Goal: Task Accomplishment & Management: Manage account settings

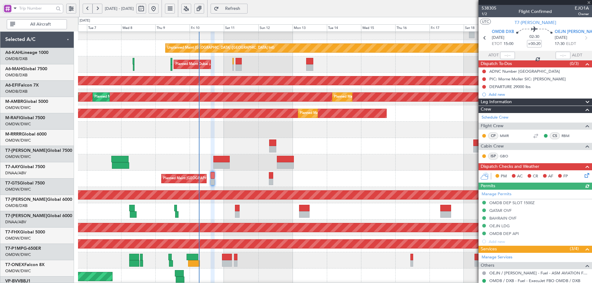
scroll to position [153, 0]
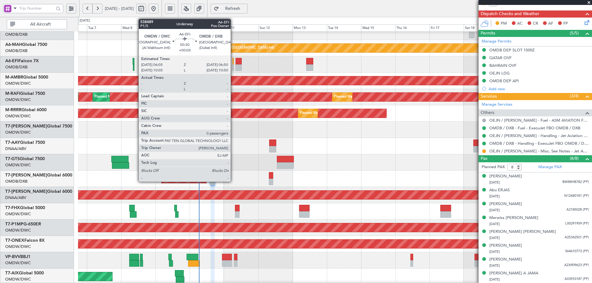
click at [233, 64] on div at bounding box center [232, 61] width 1 height 6
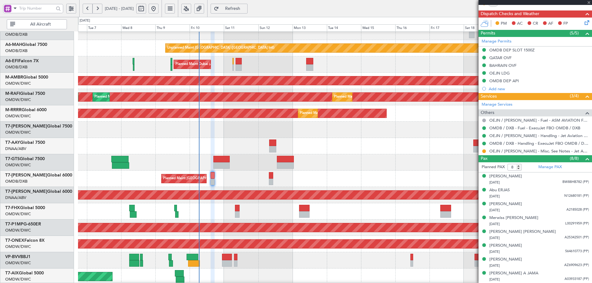
type input "+00:05"
type input "0"
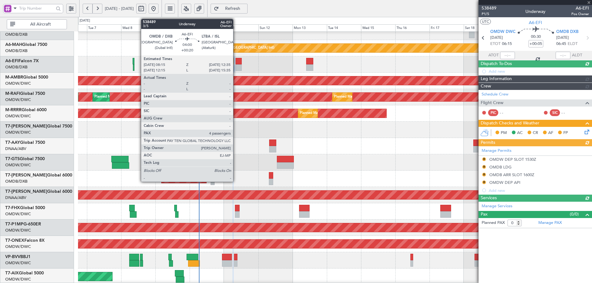
type input "[PERSON_NAME] (ANI)"
type input "7503"
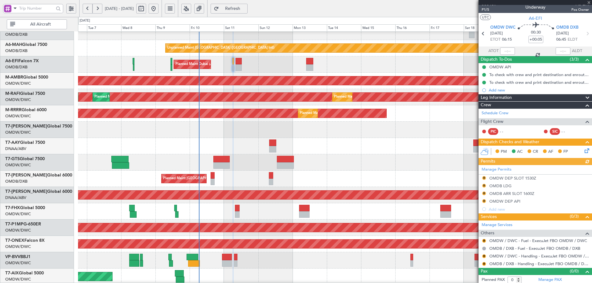
scroll to position [6, 0]
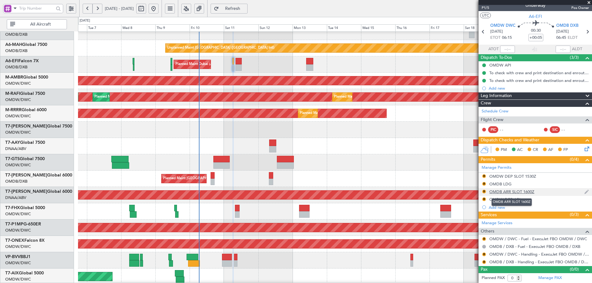
click at [510, 192] on div "OMDB ARR SLOT 1600Z" at bounding box center [511, 191] width 45 height 5
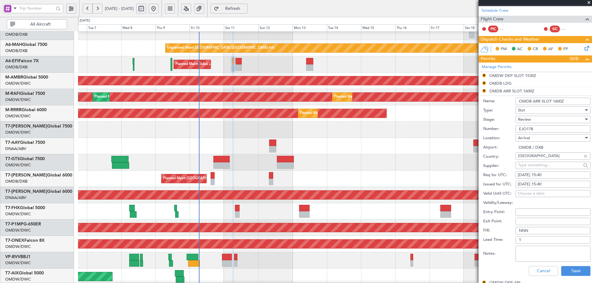
scroll to position [190, 0]
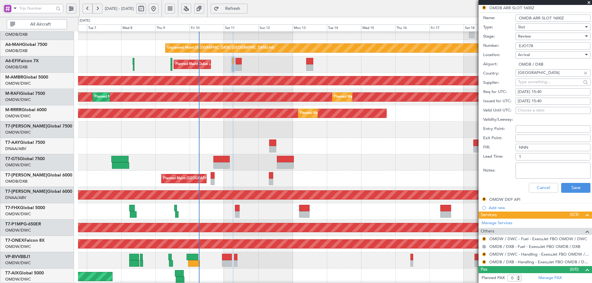
drag, startPoint x: 540, startPoint y: 47, endPoint x: 484, endPoint y: 53, distance: 56.4
click at [484, 53] on form "Name: OMDB ARR SLOT 1600Z Type: Slot Stage: Review Number: EJO178 Location: Arr…" at bounding box center [534, 104] width 113 height 184
paste input "KEJO155"
click at [522, 45] on input "KEJO155" at bounding box center [552, 45] width 75 height 7
type input "EJO155"
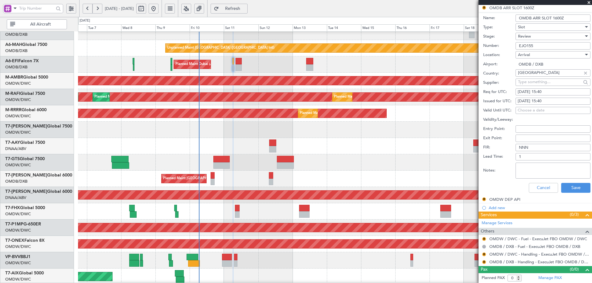
click at [529, 36] on span "Review" at bounding box center [524, 37] width 13 height 6
click at [535, 87] on span "Received OK" at bounding box center [550, 85] width 65 height 9
click at [527, 91] on div "09/10/2025 15:40" at bounding box center [552, 92] width 71 height 6
select select "10"
select select "2025"
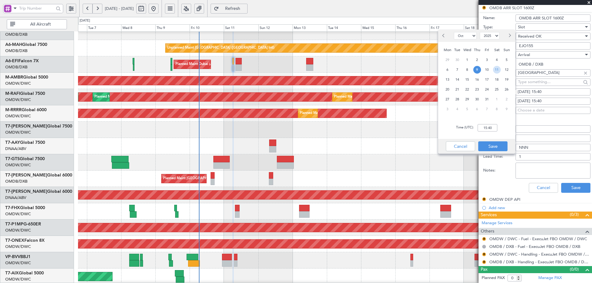
click at [498, 69] on span "11" at bounding box center [497, 70] width 8 height 8
click at [481, 128] on input "00:00" at bounding box center [487, 127] width 20 height 7
type input "0645"
click at [494, 143] on button "Save" at bounding box center [492, 146] width 29 height 10
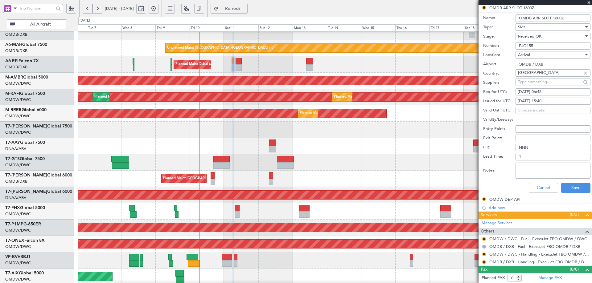
click at [523, 102] on div "09/10/2025 15:40" at bounding box center [552, 101] width 71 height 6
select select "10"
select select "2025"
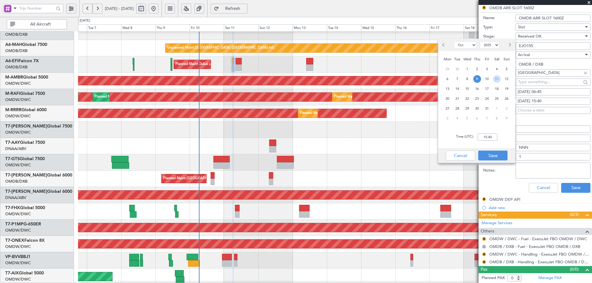
click at [497, 79] on span "11" at bounding box center [497, 79] width 8 height 8
click at [492, 137] on input "00:00" at bounding box center [487, 136] width 20 height 7
type input "06:45"
click at [493, 155] on button "Save" at bounding box center [492, 156] width 29 height 10
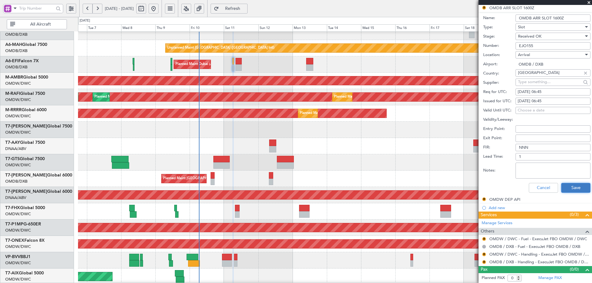
click at [565, 186] on button "Save" at bounding box center [575, 188] width 29 height 10
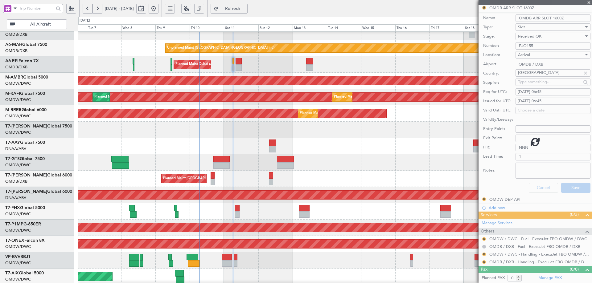
scroll to position [6, 0]
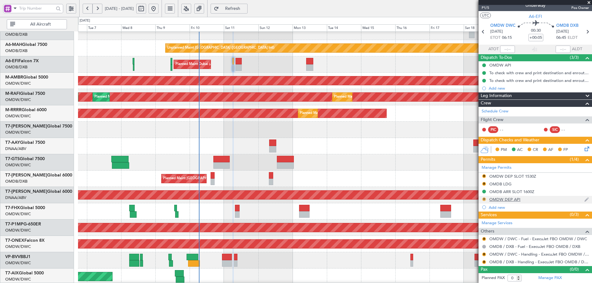
click at [483, 198] on button "R" at bounding box center [484, 200] width 4 height 4
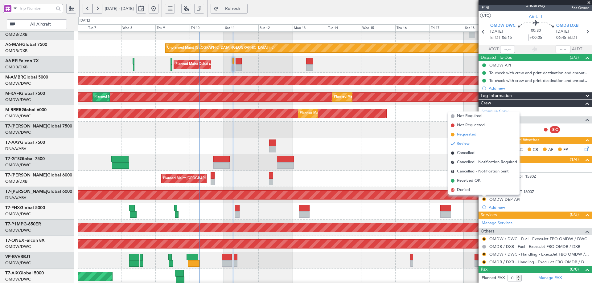
click at [467, 135] on span "Requested" at bounding box center [466, 135] width 19 height 6
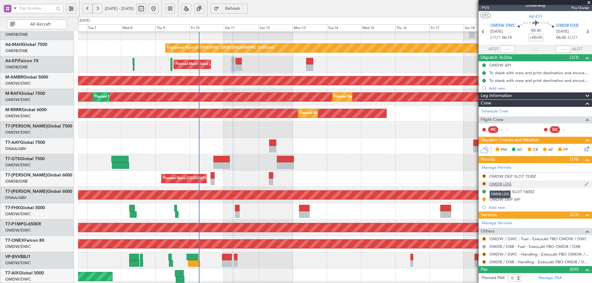
click at [502, 183] on div "OMDB LDG" at bounding box center [500, 183] width 22 height 5
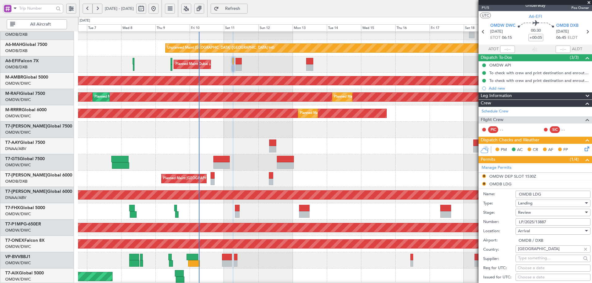
drag, startPoint x: 548, startPoint y: 222, endPoint x: 509, endPoint y: 217, distance: 39.1
click at [509, 217] on form "Name: OMDB LDG Type: Landing Stage: Review Number: LP/2025/13887 Location: Arri…" at bounding box center [534, 280] width 113 height 184
click at [527, 214] on span "Review" at bounding box center [524, 213] width 13 height 6
click at [530, 261] on span "Received OK" at bounding box center [550, 261] width 65 height 9
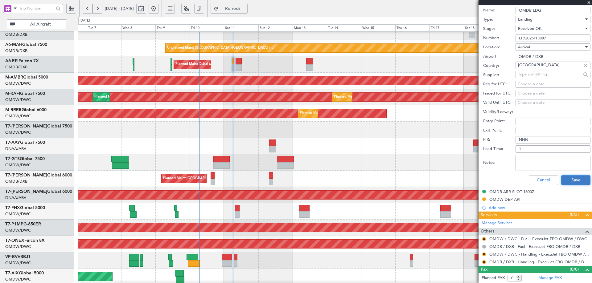
click at [561, 181] on button "Save" at bounding box center [575, 180] width 29 height 10
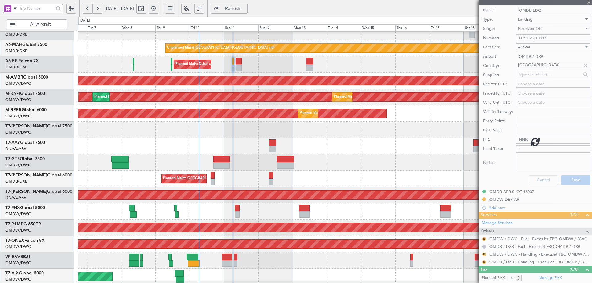
click at [483, 262] on div at bounding box center [534, 141] width 113 height 283
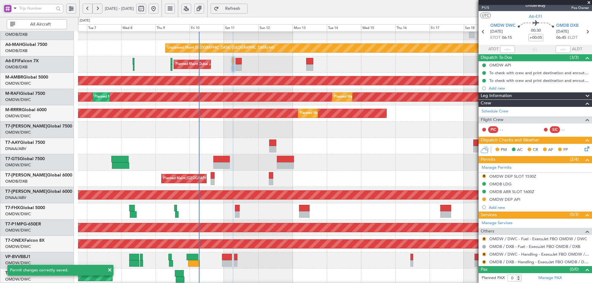
click at [484, 264] on div "R" at bounding box center [483, 262] width 5 height 5
click at [483, 261] on button "R" at bounding box center [484, 262] width 4 height 4
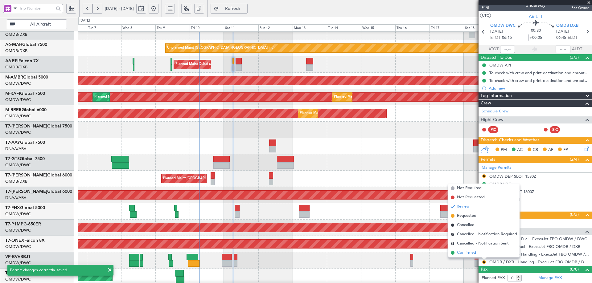
click at [464, 254] on span "Confirmed" at bounding box center [466, 253] width 19 height 6
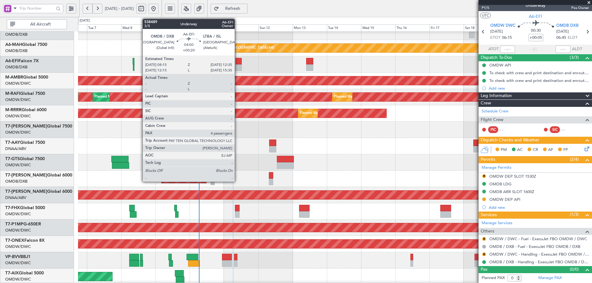
click at [237, 63] on div at bounding box center [238, 61] width 6 height 6
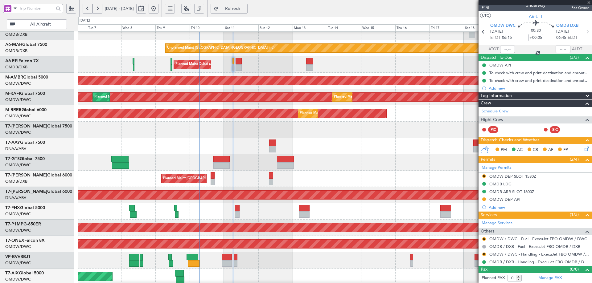
type input "+00:20"
type input "4"
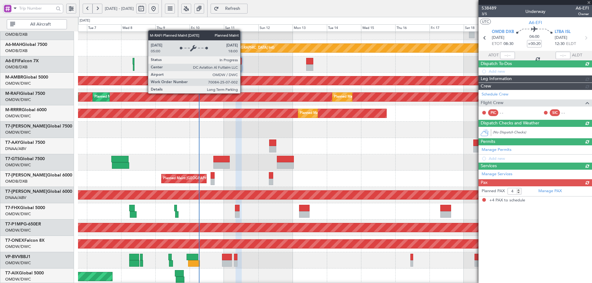
scroll to position [0, 0]
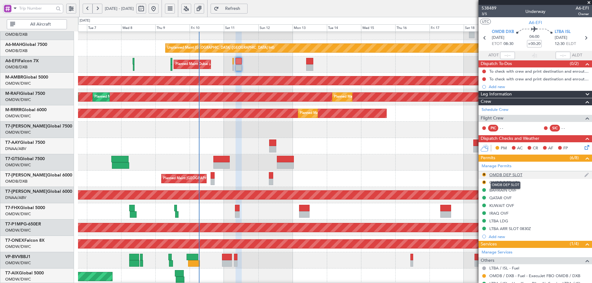
click at [496, 176] on div "OMDB DEP SLOT" at bounding box center [505, 174] width 33 height 5
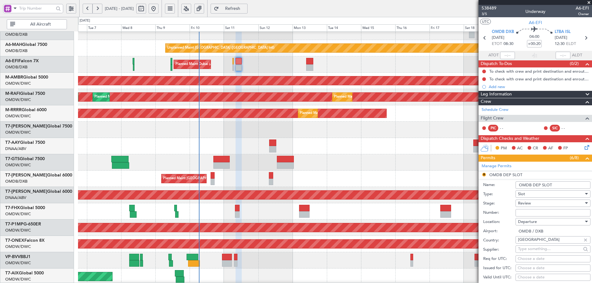
click at [521, 212] on input "Number:" at bounding box center [552, 212] width 75 height 7
paste input "EJO179"
type input "EJO179"
click at [527, 202] on span "Review" at bounding box center [524, 204] width 13 height 6
click at [532, 253] on span "Received OK" at bounding box center [550, 252] width 65 height 9
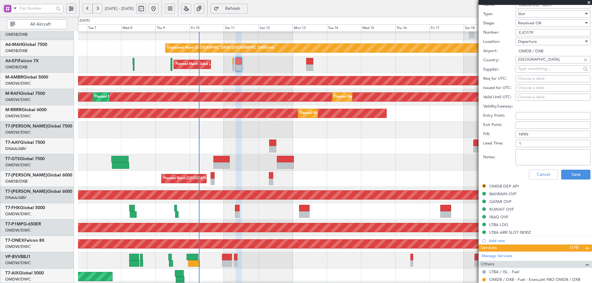
scroll to position [154, 0]
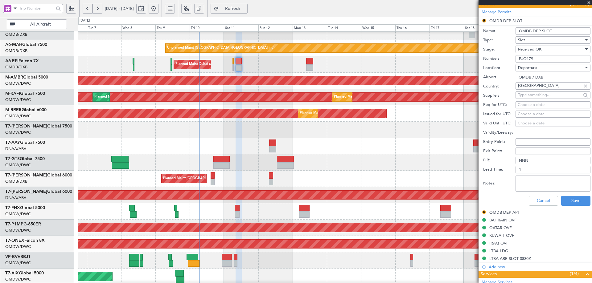
click at [530, 104] on div "Choose a date" at bounding box center [552, 105] width 71 height 6
select select "10"
select select "2025"
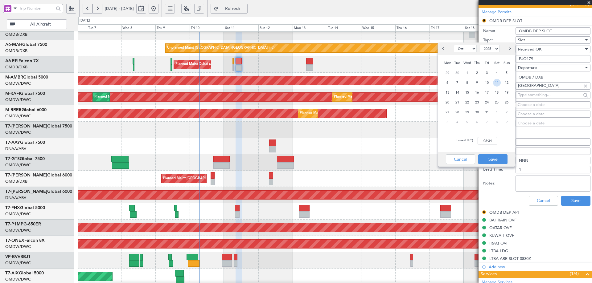
click at [494, 83] on span "11" at bounding box center [497, 83] width 8 height 8
click at [485, 141] on input "00:00" at bounding box center [487, 140] width 20 height 7
type input "08:30"
click at [486, 164] on button "Save" at bounding box center [492, 159] width 29 height 10
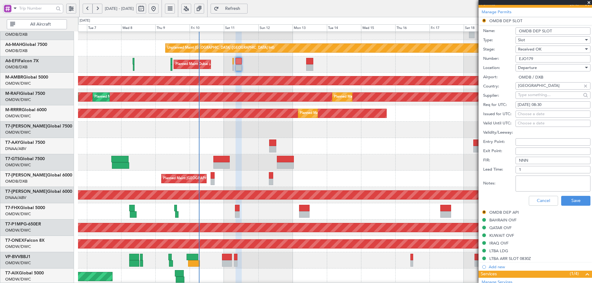
click at [528, 116] on div "Choose a date" at bounding box center [552, 114] width 71 height 6
select select "10"
select select "2025"
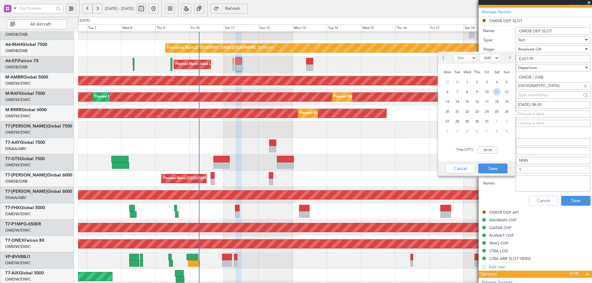
drag, startPoint x: 495, startPoint y: 94, endPoint x: 492, endPoint y: 130, distance: 36.5
click at [495, 94] on span "11" at bounding box center [497, 92] width 8 height 8
click at [490, 150] on input "00:00" at bounding box center [487, 149] width 20 height 7
type input "08:30"
click at [491, 171] on button "Save" at bounding box center [492, 169] width 29 height 10
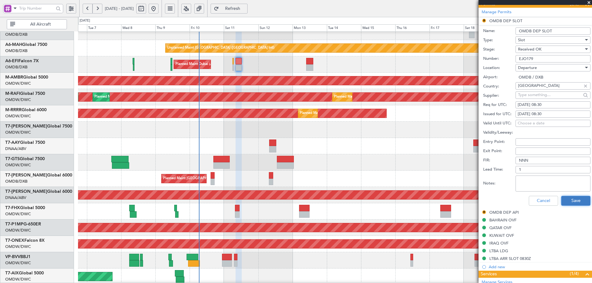
click at [566, 201] on button "Save" at bounding box center [575, 201] width 29 height 10
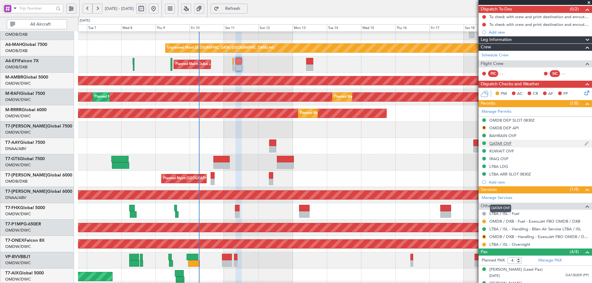
scroll to position [62, 0]
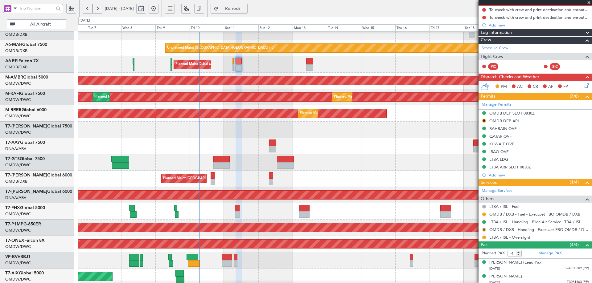
click at [483, 230] on button "R" at bounding box center [484, 230] width 4 height 4
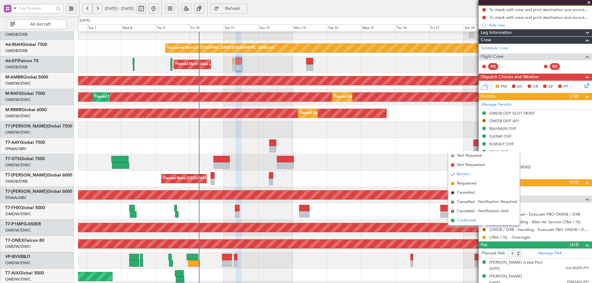
click at [471, 219] on span "Confirmed" at bounding box center [466, 221] width 19 height 6
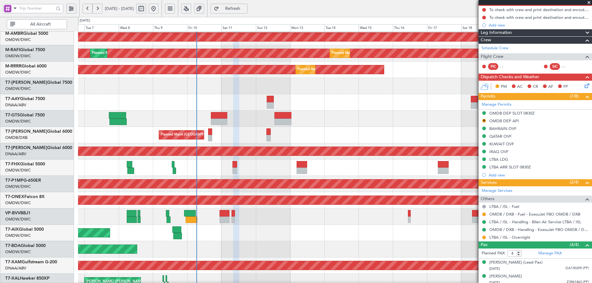
click at [195, 207] on div "Planned Maint Nurnberg" at bounding box center [334, 200] width 513 height 16
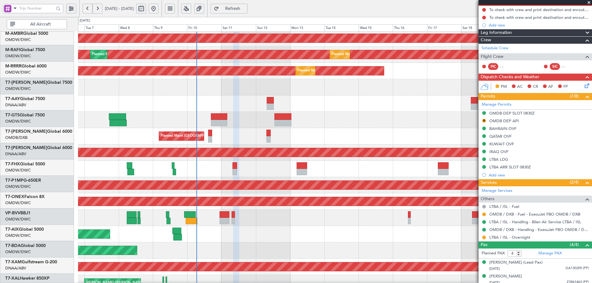
scroll to position [67, 0]
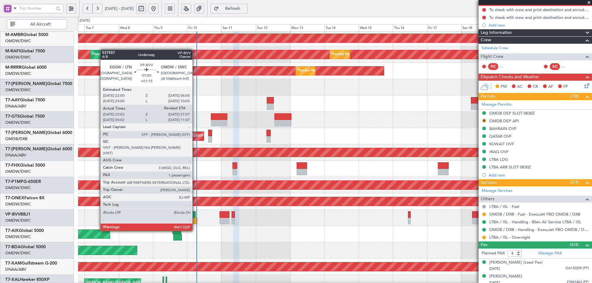
click at [195, 219] on div at bounding box center [191, 221] width 12 height 6
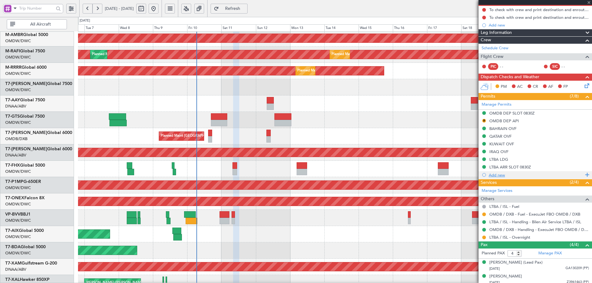
type input "+01:15"
type input "23:12"
type input "1"
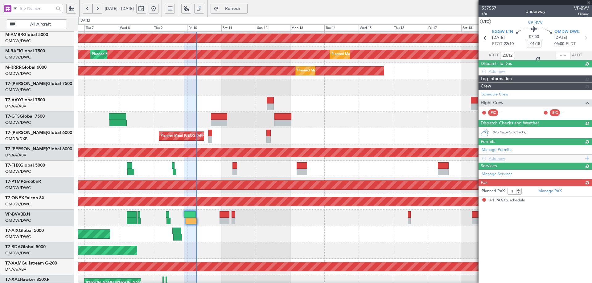
scroll to position [0, 0]
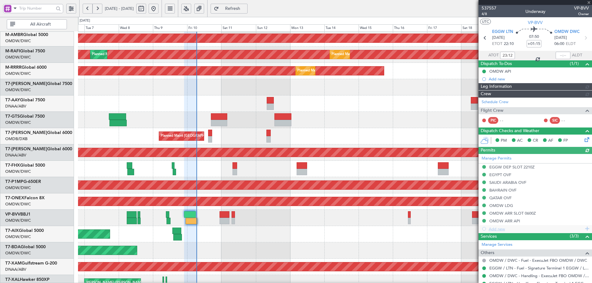
type input "[PERSON_NAME] ([PERSON_NAME])"
type input "7502"
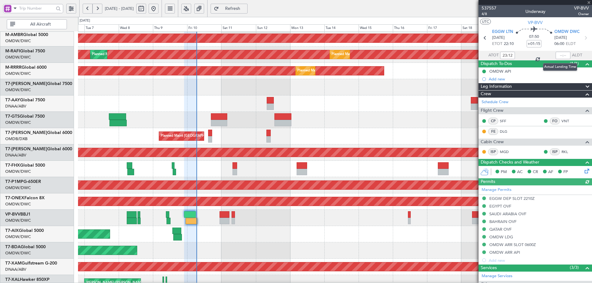
click at [556, 55] on div at bounding box center [562, 55] width 15 height 7
click at [560, 55] on input "text" at bounding box center [562, 55] width 15 height 7
type input "06:32"
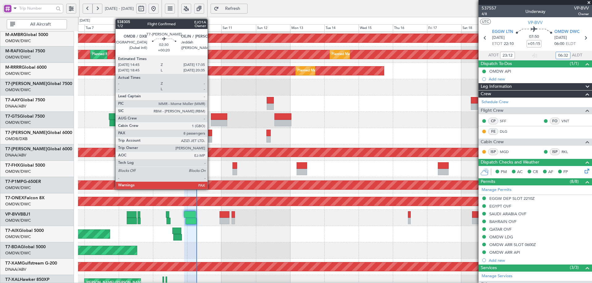
click at [210, 133] on div at bounding box center [210, 133] width 4 height 6
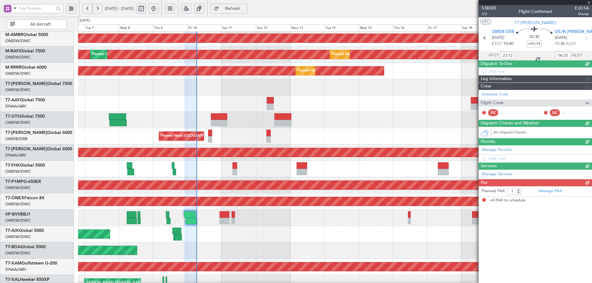
type input "+00:20"
type input "8"
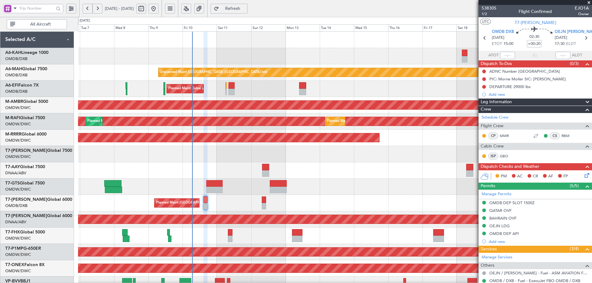
click at [231, 198] on div "Unplanned Maint Dubai (Dubai Intl) Planned Maint Dubai (Al Maktoum Intl) AOG Ma…" at bounding box center [334, 211] width 513 height 359
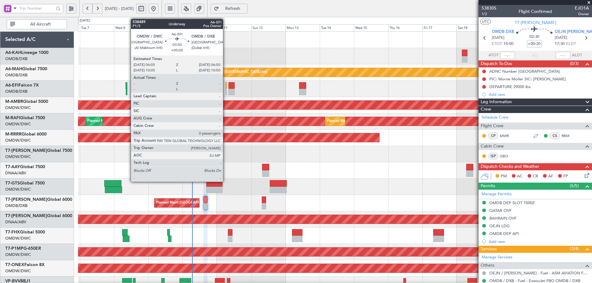
click at [226, 84] on div at bounding box center [225, 85] width 1 height 6
type input "+00:05"
type input "0"
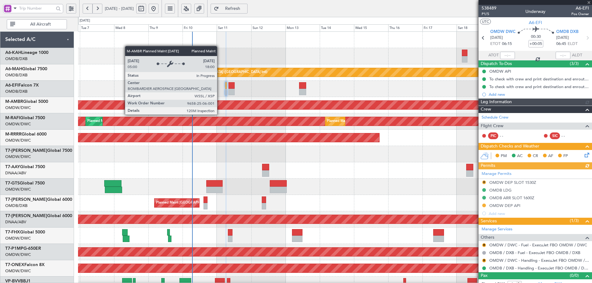
type input "[PERSON_NAME] (ANI)"
type input "7503"
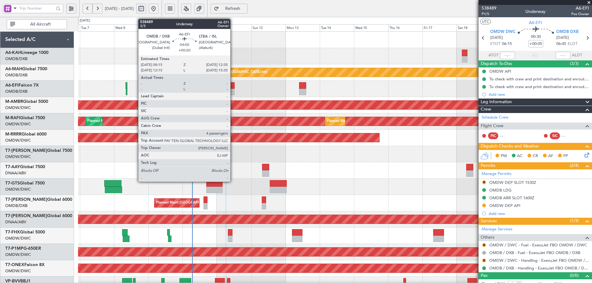
click at [233, 85] on div at bounding box center [231, 85] width 6 height 6
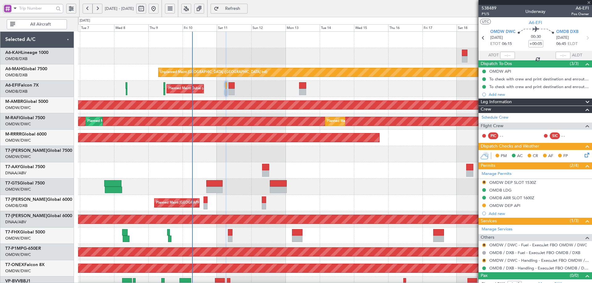
type input "+00:20"
type input "4"
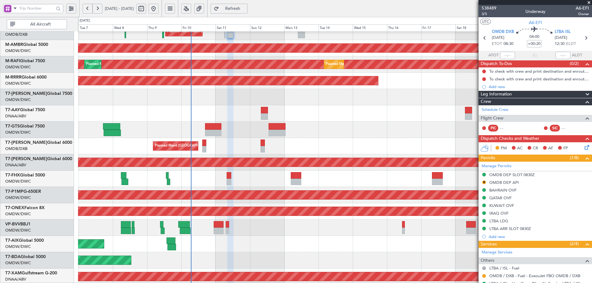
click at [172, 121] on div at bounding box center [334, 113] width 513 height 16
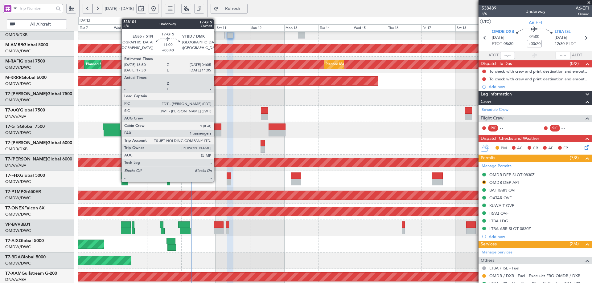
click at [216, 130] on div at bounding box center [213, 133] width 16 height 6
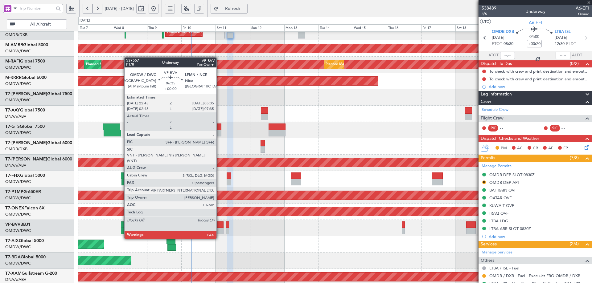
click at [218, 227] on div at bounding box center [219, 225] width 10 height 6
type input "+00:40"
type input "1"
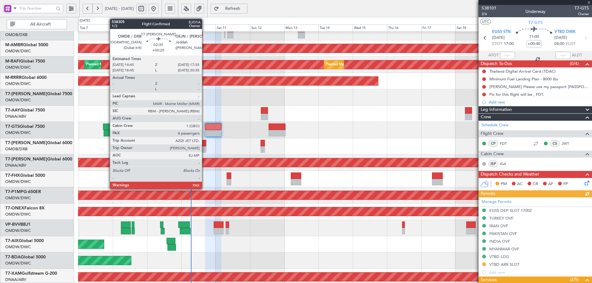
type input "0"
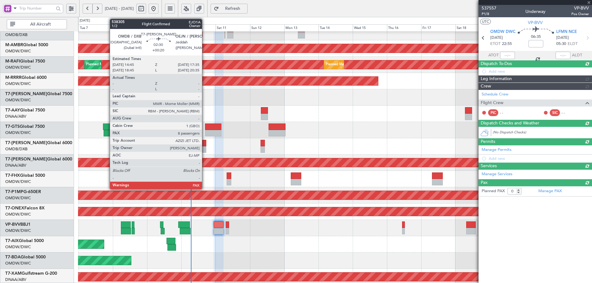
click at [205, 143] on div at bounding box center [204, 143] width 4 height 6
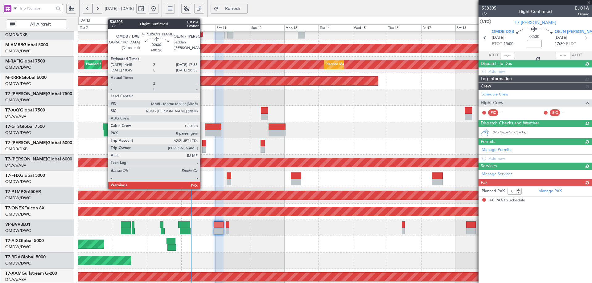
type input "+00:20"
type input "8"
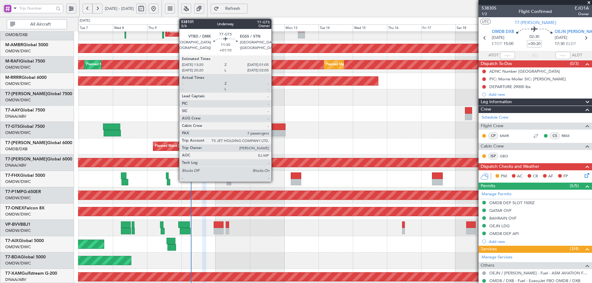
click at [274, 134] on div at bounding box center [276, 133] width 17 height 6
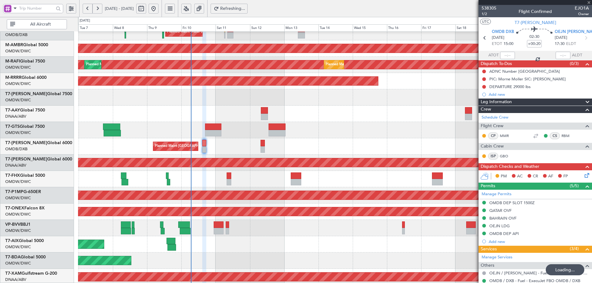
type input "+01:10"
type input "7"
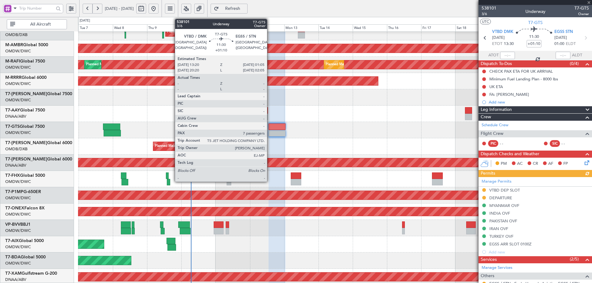
type input "+00:20"
type input "8"
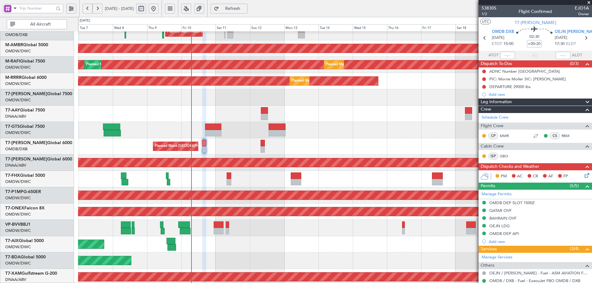
type input "[PERSON_NAME] (ANI)"
type input "7438"
click at [482, 70] on button at bounding box center [484, 72] width 4 height 4
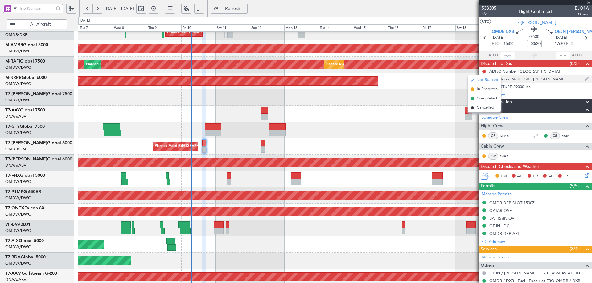
drag, startPoint x: 478, startPoint y: 97, endPoint x: 481, endPoint y: 79, distance: 19.0
click at [478, 97] on span "Completed" at bounding box center [486, 99] width 20 height 6
click at [485, 78] on button at bounding box center [484, 79] width 4 height 4
click at [481, 105] on span "Completed" at bounding box center [486, 106] width 20 height 6
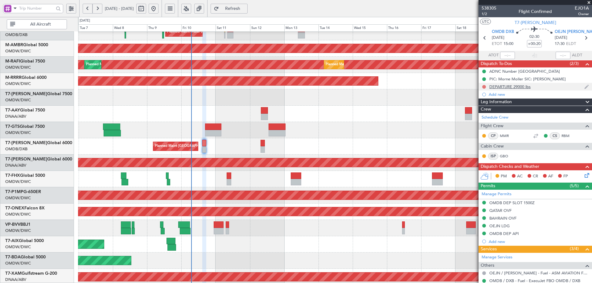
click at [484, 87] on button at bounding box center [484, 87] width 4 height 4
click at [483, 115] on span "Completed" at bounding box center [486, 114] width 20 height 6
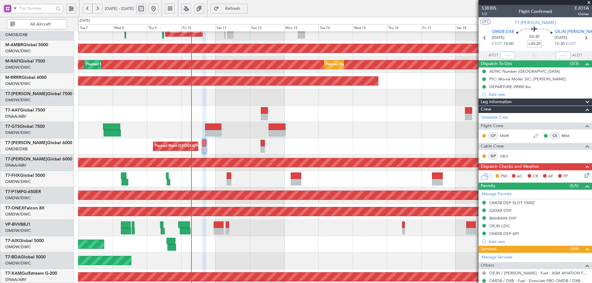
click at [583, 174] on icon at bounding box center [585, 174] width 5 height 5
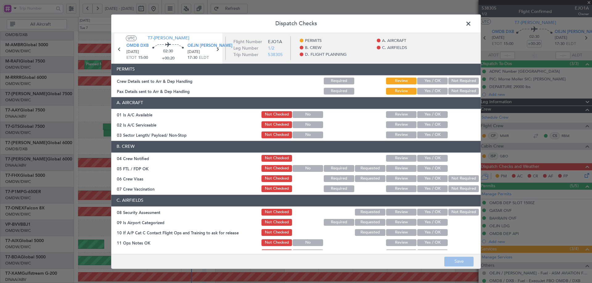
click at [435, 79] on button "Yes / OK" at bounding box center [432, 81] width 31 height 7
click at [434, 94] on button "Yes / OK" at bounding box center [432, 91] width 31 height 7
click at [427, 114] on button "Yes / OK" at bounding box center [432, 114] width 31 height 7
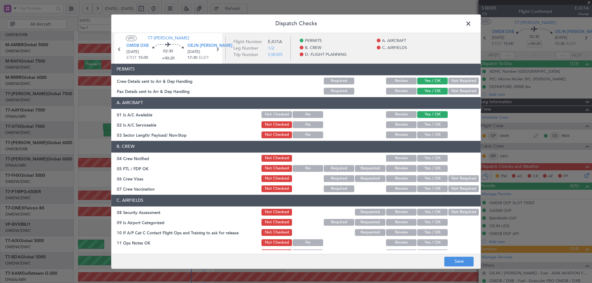
click at [427, 123] on button "Yes / OK" at bounding box center [432, 124] width 31 height 7
click at [432, 131] on div "Yes / OK" at bounding box center [431, 135] width 31 height 9
click at [432, 136] on button "Yes / OK" at bounding box center [432, 135] width 31 height 7
click at [430, 157] on button "Yes / OK" at bounding box center [432, 158] width 31 height 7
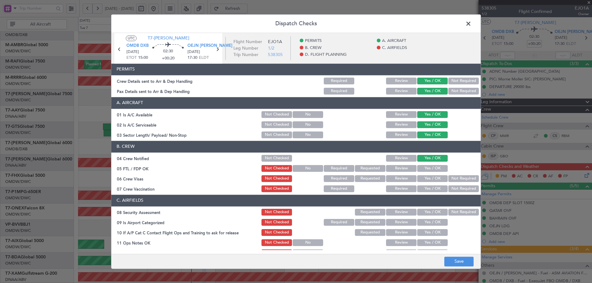
drag, startPoint x: 428, startPoint y: 166, endPoint x: 424, endPoint y: 185, distance: 20.1
click at [428, 166] on button "Yes / OK" at bounding box center [432, 168] width 31 height 7
click at [424, 178] on button "Yes / OK" at bounding box center [432, 178] width 31 height 7
click at [452, 190] on button "Not Required" at bounding box center [463, 188] width 31 height 7
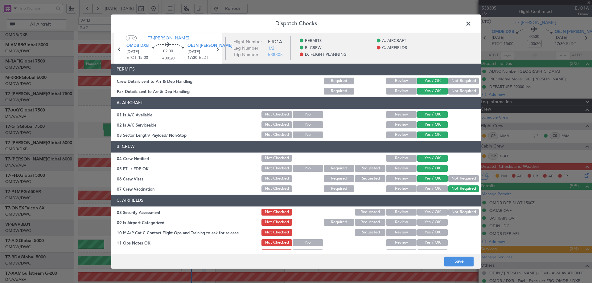
click at [430, 210] on button "Yes / OK" at bounding box center [432, 212] width 31 height 7
drag, startPoint x: 438, startPoint y: 223, endPoint x: 437, endPoint y: 229, distance: 6.0
click at [438, 223] on button "Yes / OK" at bounding box center [432, 222] width 31 height 7
click at [437, 231] on button "Yes / OK" at bounding box center [432, 232] width 31 height 7
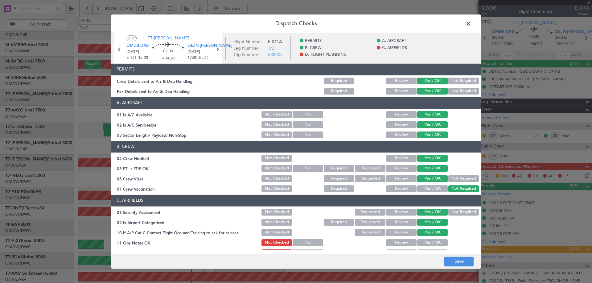
click at [433, 244] on button "Yes / OK" at bounding box center [432, 242] width 31 height 7
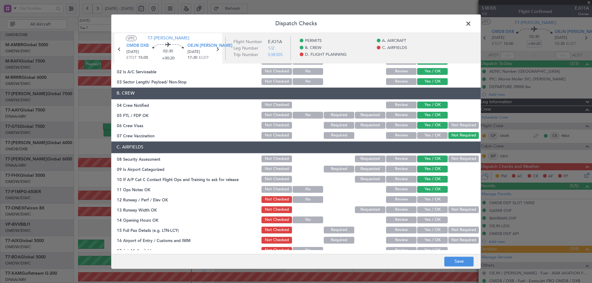
scroll to position [185, 0]
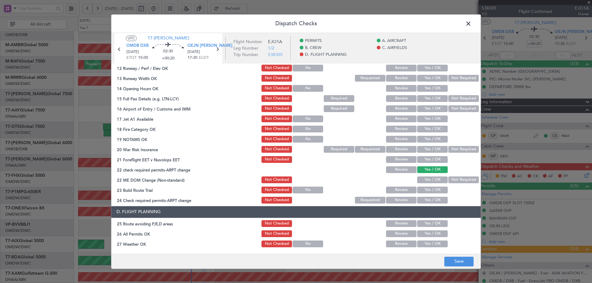
click at [426, 62] on article "UTC T7-AZIZI OMDB DXB 10/10/2025 ETOT 15:00 02:30 +00:20 OEJN JED 10/10/2025 17…" at bounding box center [295, 48] width 369 height 31
drag, startPoint x: 424, startPoint y: 68, endPoint x: 423, endPoint y: 77, distance: 9.0
click at [424, 69] on button "Yes / OK" at bounding box center [432, 68] width 31 height 7
drag, startPoint x: 423, startPoint y: 79, endPoint x: 423, endPoint y: 82, distance: 3.1
click at [423, 80] on button "Yes / OK" at bounding box center [432, 78] width 31 height 7
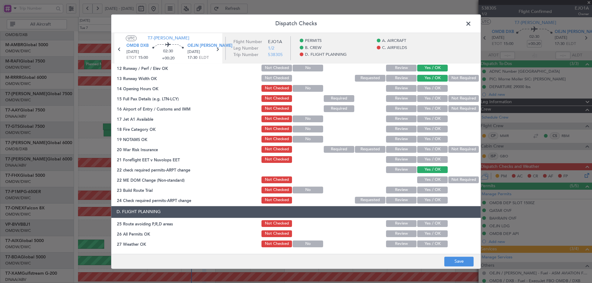
drag, startPoint x: 425, startPoint y: 85, endPoint x: 425, endPoint y: 91, distance: 5.2
click at [425, 86] on button "Yes / OK" at bounding box center [432, 88] width 31 height 7
click at [426, 97] on button "Yes / OK" at bounding box center [432, 98] width 31 height 7
drag, startPoint x: 426, startPoint y: 107, endPoint x: 427, endPoint y: 119, distance: 11.4
click at [426, 110] on button "Yes / OK" at bounding box center [432, 108] width 31 height 7
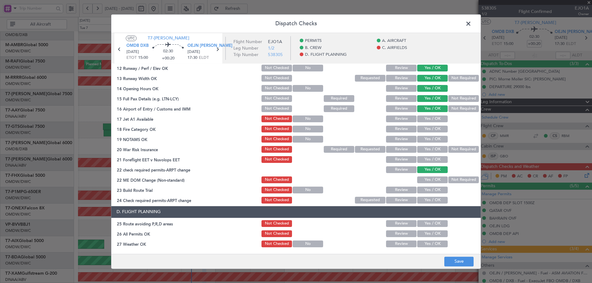
drag, startPoint x: 427, startPoint y: 119, endPoint x: 426, endPoint y: 124, distance: 5.6
click at [426, 120] on button "Yes / OK" at bounding box center [432, 119] width 31 height 7
drag, startPoint x: 426, startPoint y: 128, endPoint x: 426, endPoint y: 134, distance: 6.2
click at [426, 129] on button "Yes / OK" at bounding box center [432, 129] width 31 height 7
click at [426, 137] on button "Yes / OK" at bounding box center [432, 139] width 31 height 7
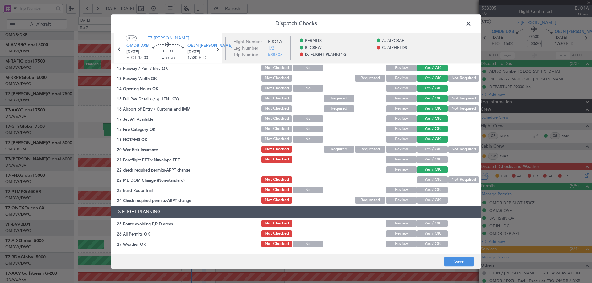
drag, startPoint x: 454, startPoint y: 150, endPoint x: 444, endPoint y: 156, distance: 11.7
click at [454, 151] on button "Not Required" at bounding box center [463, 149] width 31 height 7
click at [439, 158] on button "Yes / OK" at bounding box center [432, 159] width 31 height 7
click at [435, 180] on button "Yes / OK" at bounding box center [432, 180] width 31 height 7
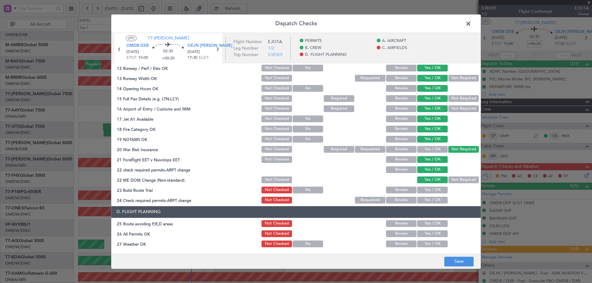
click at [429, 191] on button "Yes / OK" at bounding box center [432, 190] width 31 height 7
drag, startPoint x: 428, startPoint y: 198, endPoint x: 427, endPoint y: 217, distance: 18.8
click at [428, 200] on button "Yes / OK" at bounding box center [432, 200] width 31 height 7
drag, startPoint x: 425, startPoint y: 223, endPoint x: 423, endPoint y: 231, distance: 8.5
click at [425, 224] on button "Yes / OK" at bounding box center [432, 223] width 31 height 7
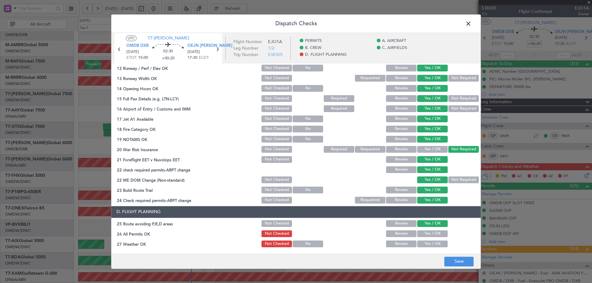
click at [422, 234] on button "Yes / OK" at bounding box center [432, 233] width 31 height 7
click at [422, 241] on button "Yes / OK" at bounding box center [432, 244] width 31 height 7
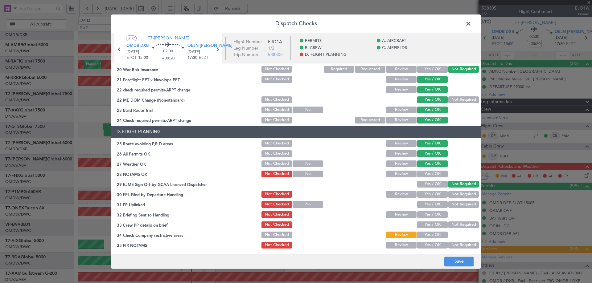
scroll to position [266, 0]
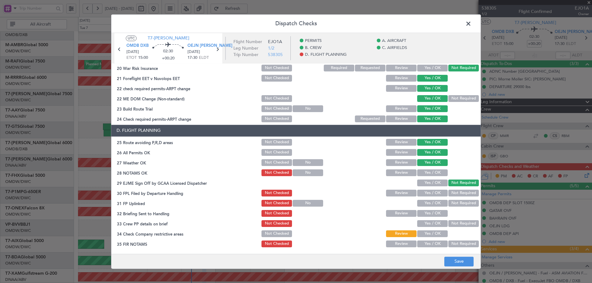
click at [422, 171] on button "Yes / OK" at bounding box center [432, 172] width 31 height 7
drag, startPoint x: 422, startPoint y: 187, endPoint x: 425, endPoint y: 196, distance: 9.5
click at [422, 188] on section "D. FLIGHT PLANNING 25 Route avoiding P,R,D areas Not Checked Review Yes / OK 26…" at bounding box center [295, 187] width 369 height 124
drag, startPoint x: 424, startPoint y: 181, endPoint x: 423, endPoint y: 191, distance: 9.9
click at [424, 182] on button "Yes / OK" at bounding box center [432, 183] width 31 height 7
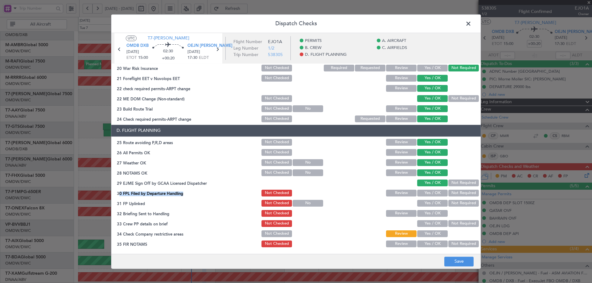
drag, startPoint x: 424, startPoint y: 202, endPoint x: 424, endPoint y: 210, distance: 7.7
click at [424, 202] on button "Yes / OK" at bounding box center [432, 203] width 31 height 7
click at [423, 210] on div "Yes / OK" at bounding box center [431, 213] width 31 height 9
click at [424, 194] on button "Yes / OK" at bounding box center [432, 193] width 31 height 7
click at [424, 219] on section "D. FLIGHT PLANNING 25 Route avoiding P,R,D areas Not Checked Review Yes / OK 26…" at bounding box center [295, 187] width 369 height 124
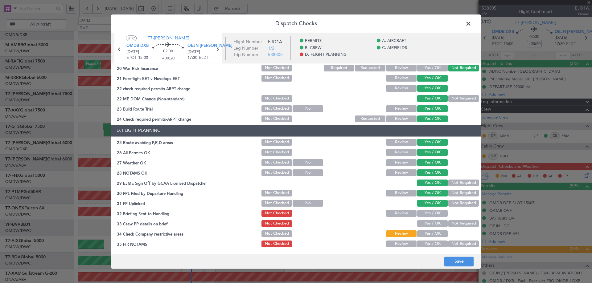
click at [424, 215] on button "Yes / OK" at bounding box center [432, 213] width 31 height 7
click at [421, 222] on button "Yes / OK" at bounding box center [432, 223] width 31 height 7
drag, startPoint x: 422, startPoint y: 234, endPoint x: 423, endPoint y: 246, distance: 11.5
click at [422, 235] on button "Yes / OK" at bounding box center [432, 233] width 31 height 7
click at [422, 243] on button "Yes / OK" at bounding box center [432, 244] width 31 height 7
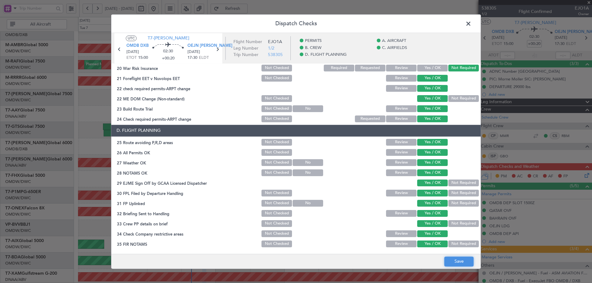
click at [458, 261] on button "Save" at bounding box center [458, 262] width 29 height 10
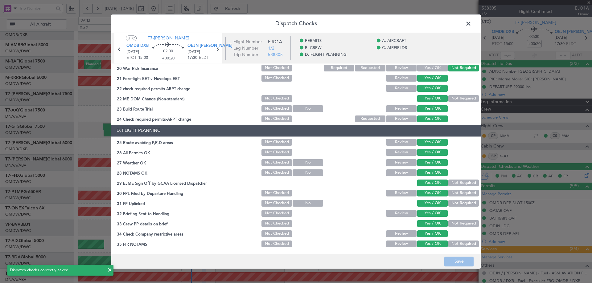
click at [471, 22] on span at bounding box center [471, 25] width 0 height 12
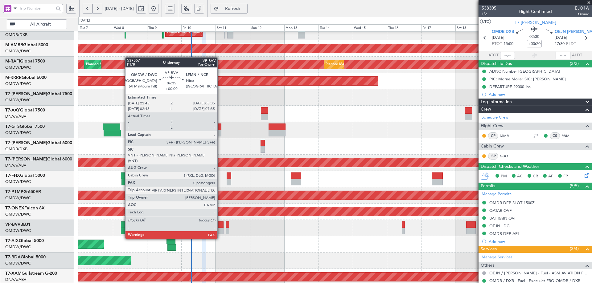
click at [220, 227] on div at bounding box center [219, 225] width 10 height 6
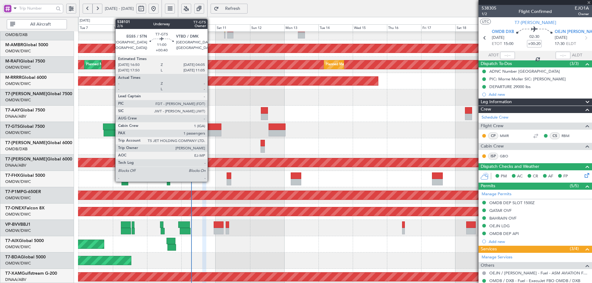
click at [210, 128] on div at bounding box center [213, 127] width 16 height 6
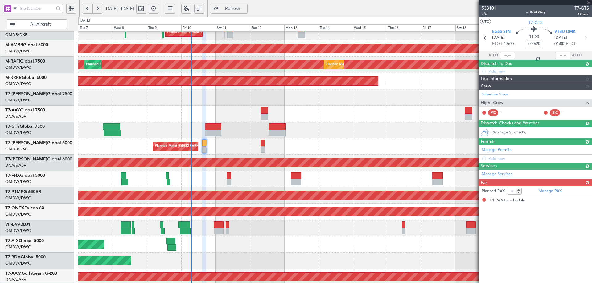
type input "+00:40"
type input "1"
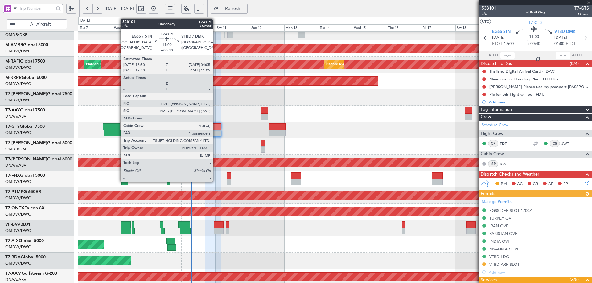
click at [215, 126] on div at bounding box center [213, 127] width 16 height 6
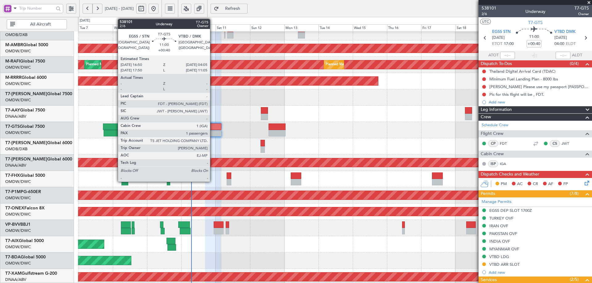
click at [213, 126] on div at bounding box center [213, 127] width 16 height 6
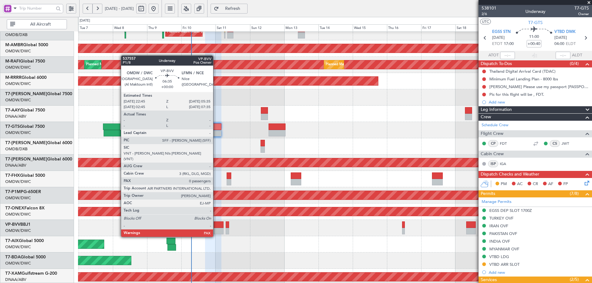
click at [216, 225] on div at bounding box center [219, 225] width 10 height 6
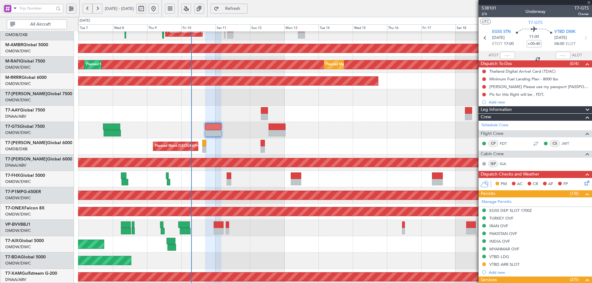
type input "0"
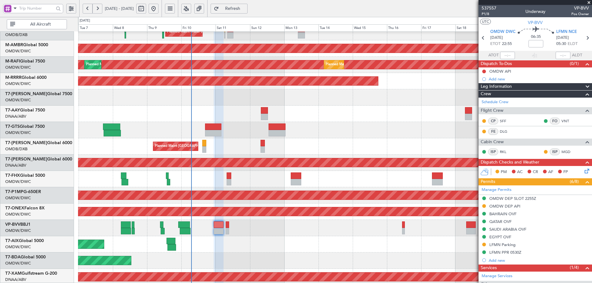
drag, startPoint x: 495, startPoint y: 78, endPoint x: 502, endPoint y: 82, distance: 7.5
click at [495, 78] on div "Add new" at bounding box center [538, 78] width 100 height 5
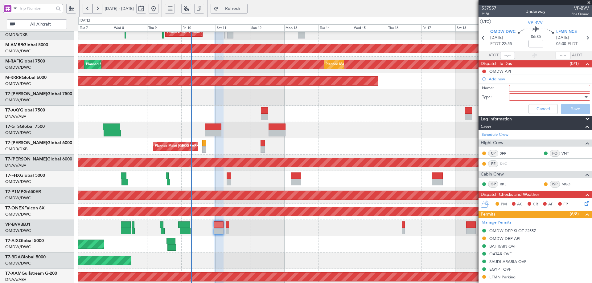
click at [512, 89] on input "Name:" at bounding box center [549, 88] width 81 height 7
drag, startPoint x: 564, startPoint y: 89, endPoint x: 544, endPoint y: 88, distance: 19.5
click at [544, 88] on input "DEPARTURE FUEL 29,000 lbs" at bounding box center [549, 88] width 81 height 7
paste input "60000 Lbs"
type input "DEPARTURE FUEL60000 Lbs"
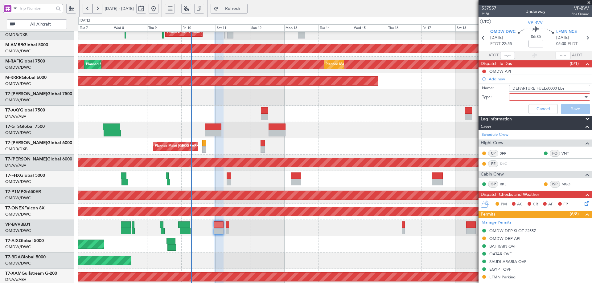
click at [541, 96] on div at bounding box center [547, 96] width 72 height 9
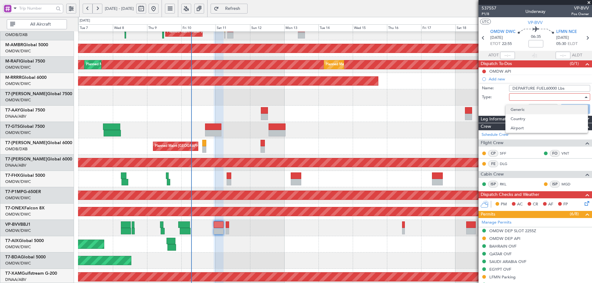
click at [525, 106] on span "Generic" at bounding box center [546, 109] width 72 height 9
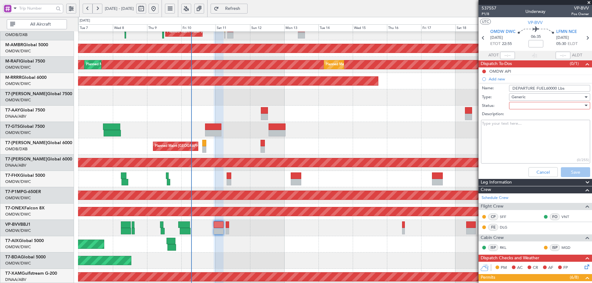
click at [524, 106] on div at bounding box center [547, 105] width 72 height 9
click at [516, 119] on span "Not Started" at bounding box center [546, 117] width 72 height 9
drag, startPoint x: 566, startPoint y: 169, endPoint x: 541, endPoint y: 174, distance: 25.5
click at [566, 169] on button "Save" at bounding box center [574, 172] width 29 height 10
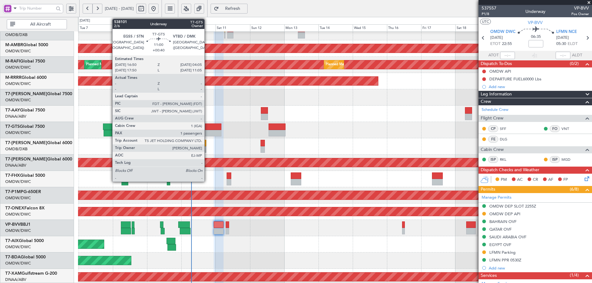
click at [208, 129] on div at bounding box center [213, 127] width 16 height 6
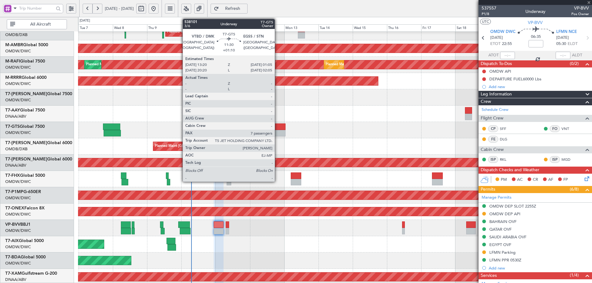
click at [277, 124] on div at bounding box center [276, 127] width 17 height 6
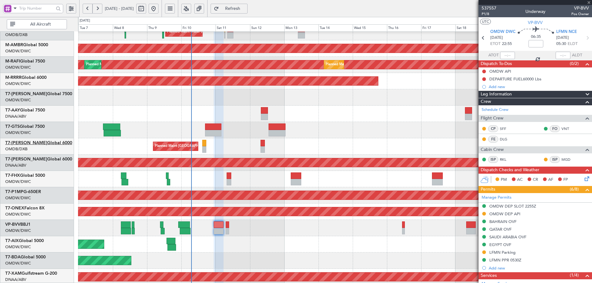
type input "+01:10"
type input "7"
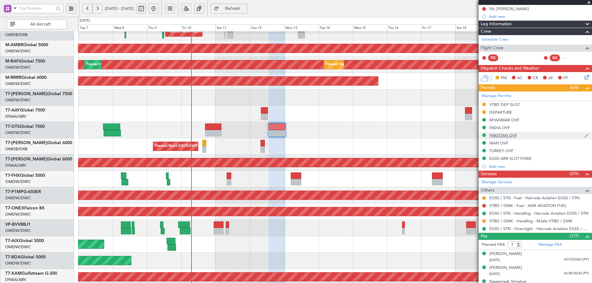
scroll to position [149, 0]
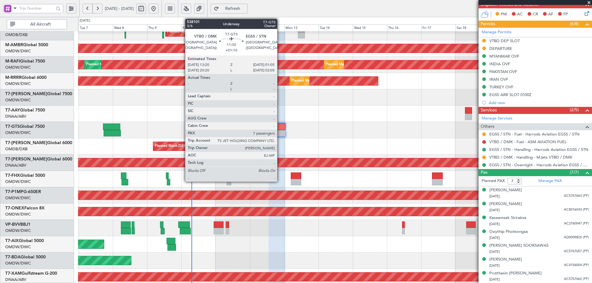
click at [280, 130] on div at bounding box center [276, 133] width 17 height 6
click at [279, 130] on div at bounding box center [276, 133] width 17 height 6
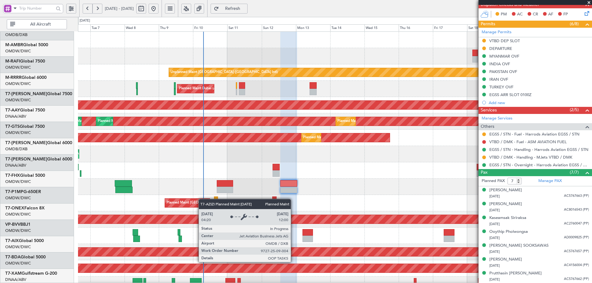
scroll to position [0, 0]
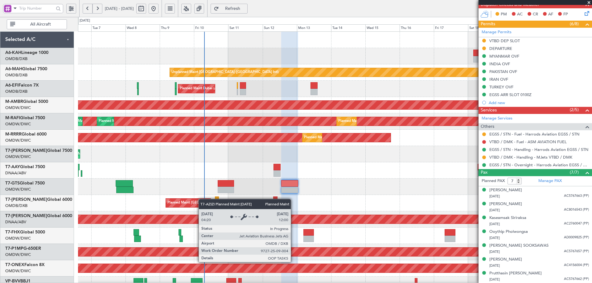
click at [204, 205] on div "Unplanned Maint Dubai (Dubai Intl) Planned Maint Dubai (Al Maktoum Intl) AOG Ma…" at bounding box center [334, 211] width 513 height 359
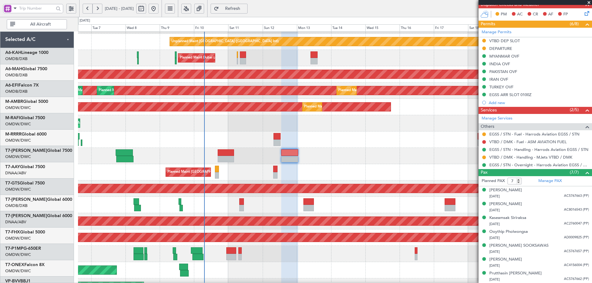
scroll to position [108, 0]
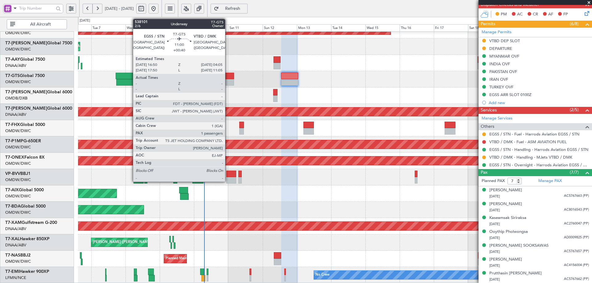
click at [228, 79] on div at bounding box center [226, 76] width 16 height 6
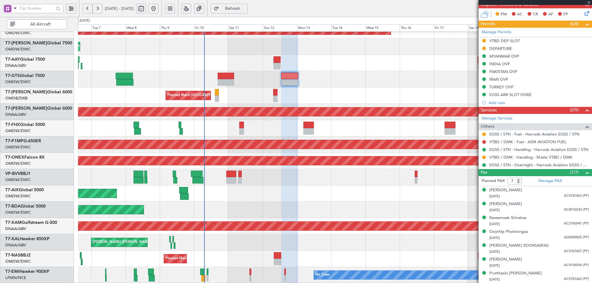
click at [228, 79] on div at bounding box center [226, 76] width 16 height 6
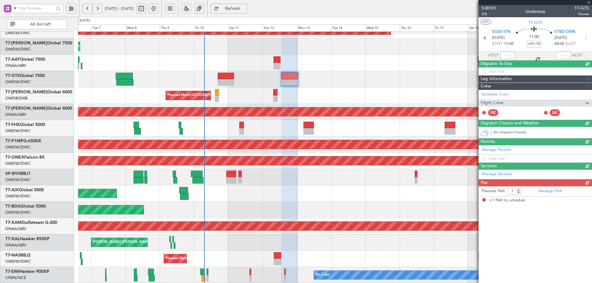
type input "+00:40"
type input "1"
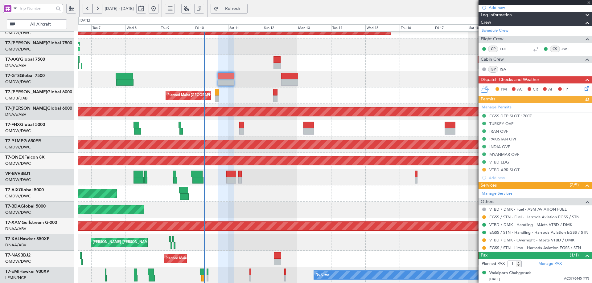
scroll to position [0, 0]
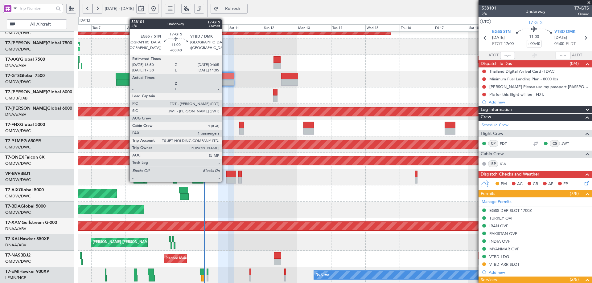
click at [224, 78] on div at bounding box center [226, 76] width 16 height 6
click at [225, 78] on div at bounding box center [226, 76] width 16 height 6
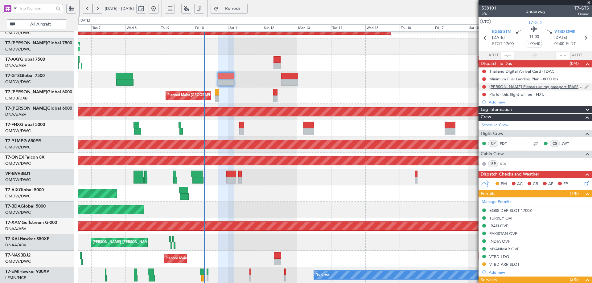
click at [564, 89] on div "[PERSON_NAME] Please use my passport [PASSPORT] for departure and arrival." at bounding box center [534, 87] width 113 height 8
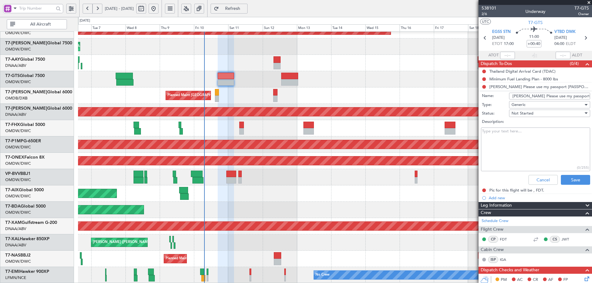
scroll to position [0, 50]
drag, startPoint x: 533, startPoint y: 95, endPoint x: 626, endPoint y: 96, distance: 92.8
click at [591, 96] on html "06 Oct 2025 - 21 Oct 2025 Refresh Quick Links All Aircraft Planned Maint Dubai …" at bounding box center [296, 141] width 592 height 283
click at [537, 179] on button "Cancel" at bounding box center [542, 180] width 29 height 10
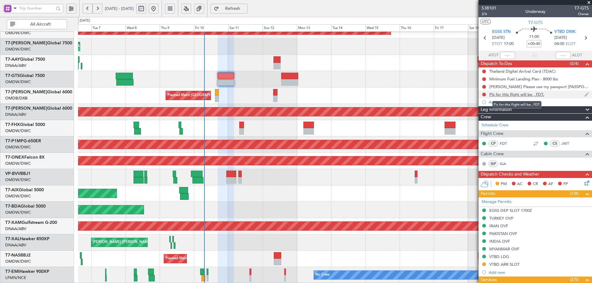
click at [510, 96] on div "Pic for this flight will be , FDT." at bounding box center [516, 94] width 55 height 5
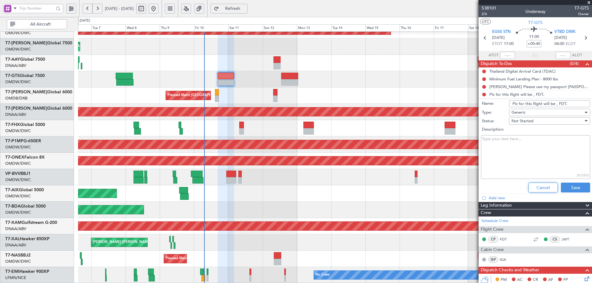
click at [536, 187] on button "Cancel" at bounding box center [542, 188] width 29 height 10
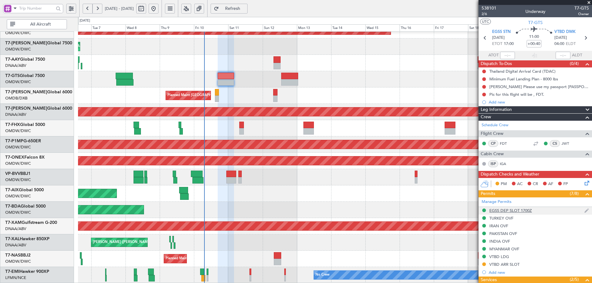
scroll to position [92, 0]
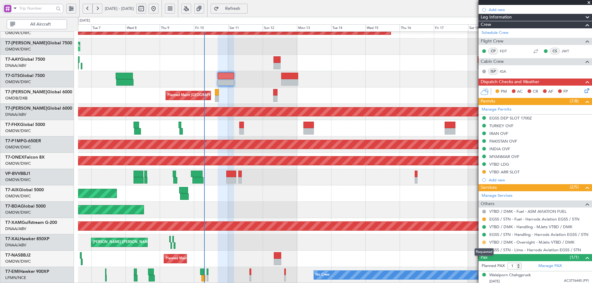
click at [484, 241] on button at bounding box center [484, 243] width 4 height 4
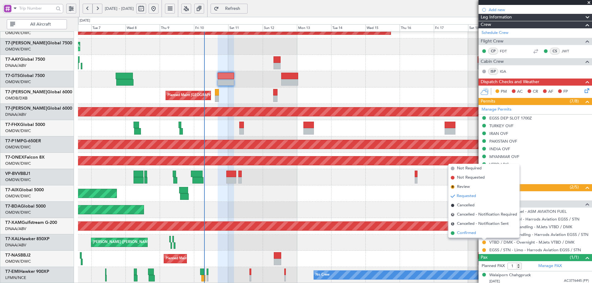
click at [469, 232] on span "Confirmed" at bounding box center [466, 233] width 19 height 6
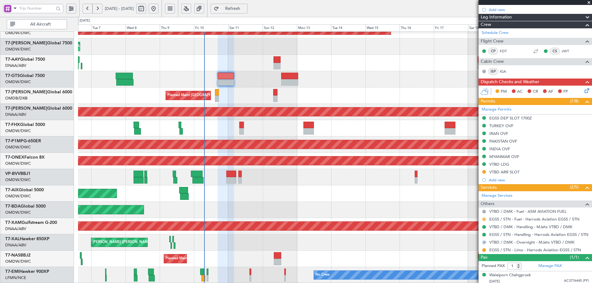
click at [483, 218] on button at bounding box center [484, 220] width 4 height 4
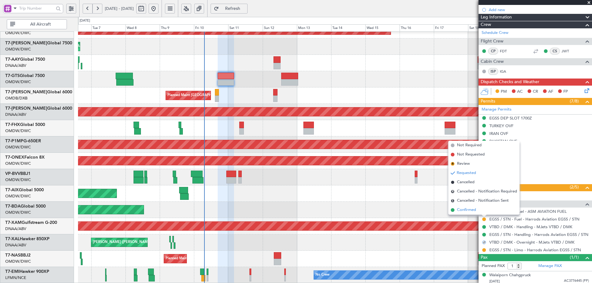
click at [468, 210] on span "Confirmed" at bounding box center [466, 210] width 19 height 6
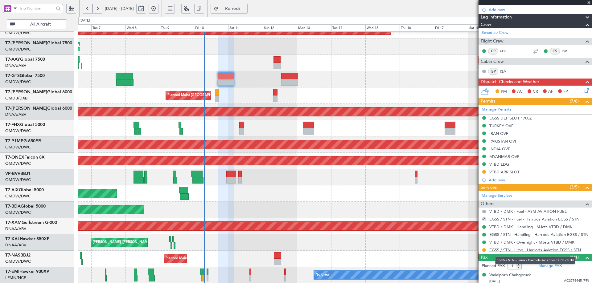
click at [524, 251] on link "EGSS / STN - Limo - Harrods Aviation EGSS / STN" at bounding box center [535, 249] width 92 height 5
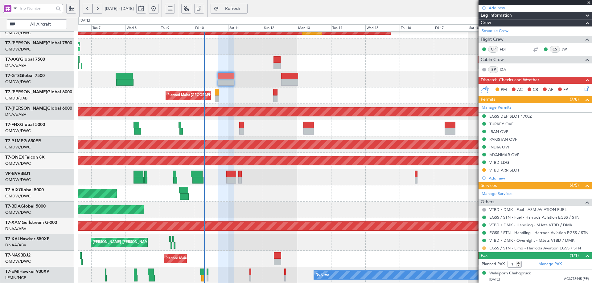
click at [484, 246] on button at bounding box center [484, 248] width 4 height 4
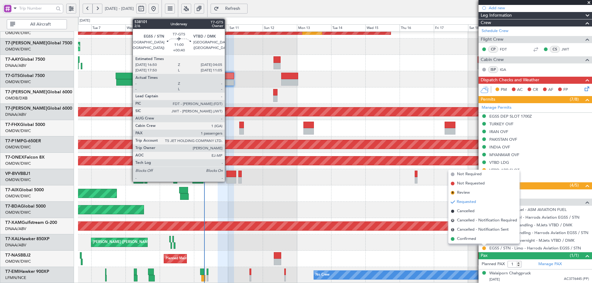
click at [227, 76] on div at bounding box center [226, 76] width 16 height 6
click at [228, 76] on div at bounding box center [226, 76] width 16 height 6
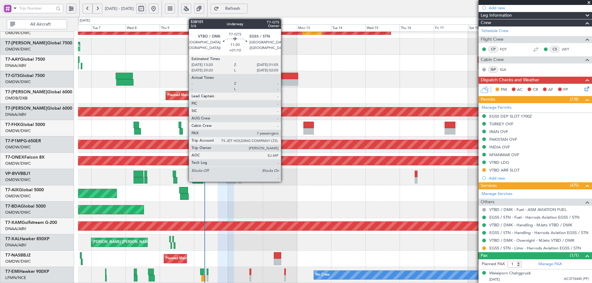
click at [283, 81] on div at bounding box center [289, 82] width 17 height 6
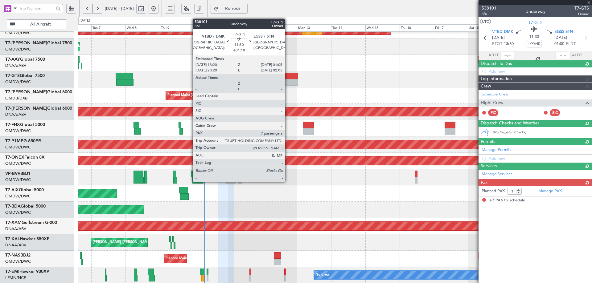
type input "+01:10"
type input "7"
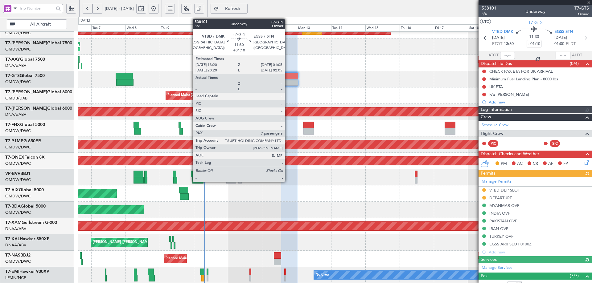
click at [287, 77] on div at bounding box center [289, 76] width 17 height 6
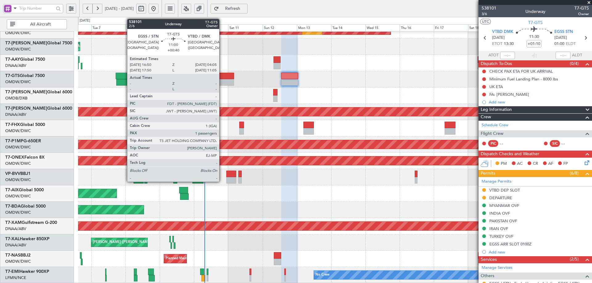
click at [222, 78] on div at bounding box center [226, 76] width 16 height 6
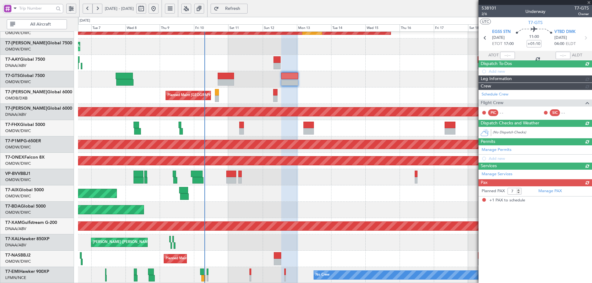
type input "+00:40"
type input "1"
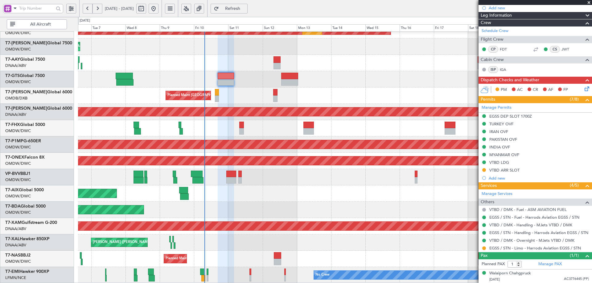
scroll to position [77, 0]
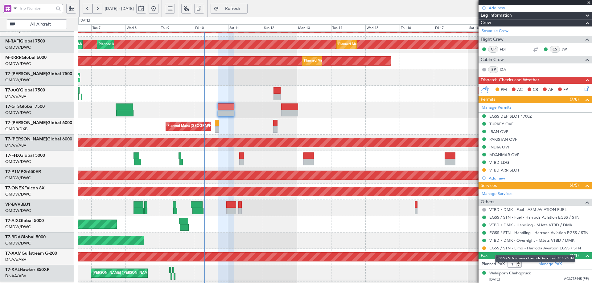
click at [532, 250] on link "EGSS / STN - Limo - Harrods Aviation EGSS / STN" at bounding box center [535, 248] width 92 height 5
click at [484, 170] on button at bounding box center [484, 170] width 4 height 4
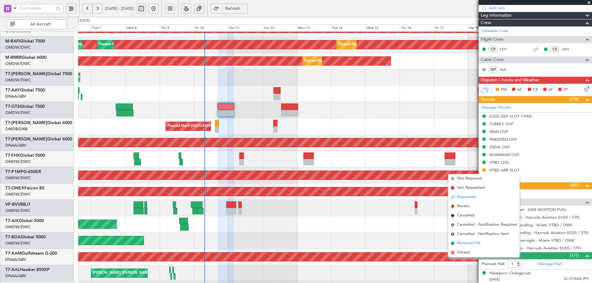
click at [461, 243] on span "Received OK" at bounding box center [468, 243] width 23 height 6
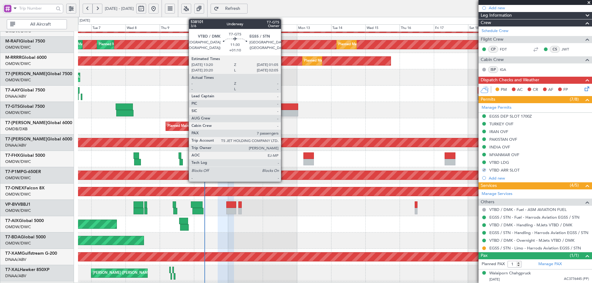
click at [283, 109] on div at bounding box center [289, 107] width 17 height 6
type input "+01:10"
type input "7"
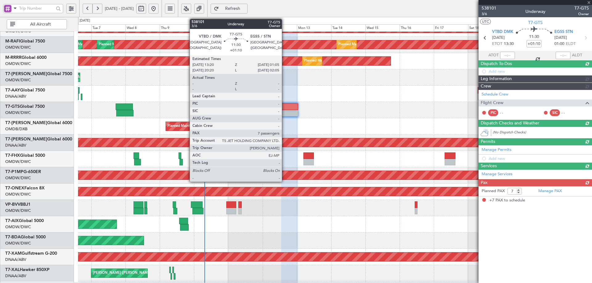
scroll to position [0, 0]
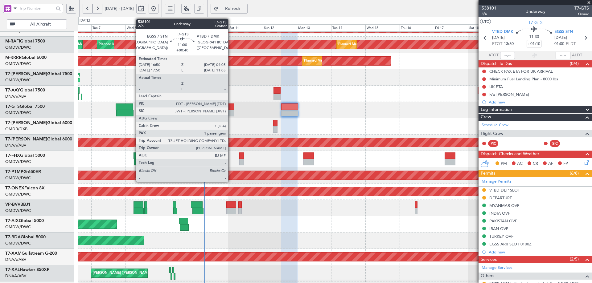
click at [231, 108] on div at bounding box center [226, 107] width 16 height 6
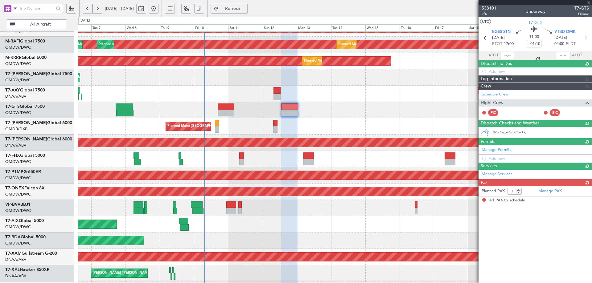
type input "+00:40"
type input "1"
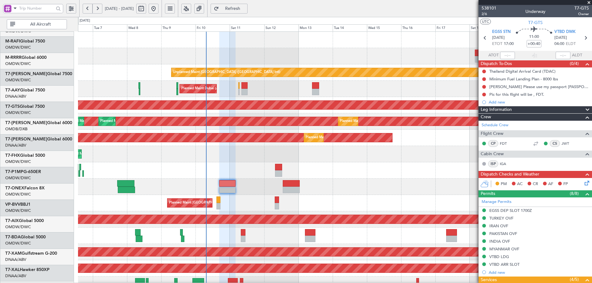
click at [258, 172] on div "Unplanned Maint Dubai (Dubai Intl) Planned Maint Dubai (Al Maktoum Intl) AOG Ma…" at bounding box center [334, 211] width 513 height 359
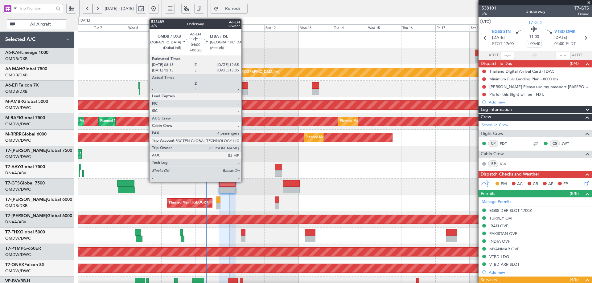
click at [244, 86] on div at bounding box center [244, 85] width 6 height 6
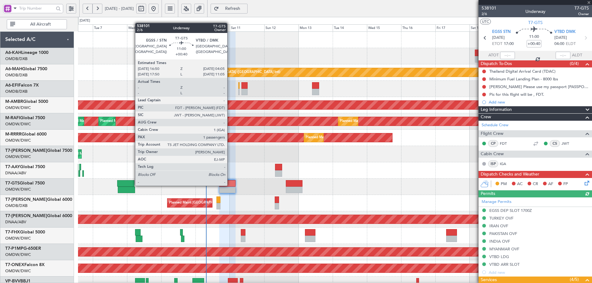
click at [230, 185] on div at bounding box center [227, 183] width 16 height 6
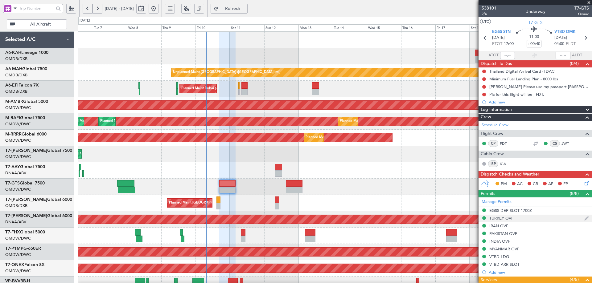
scroll to position [94, 0]
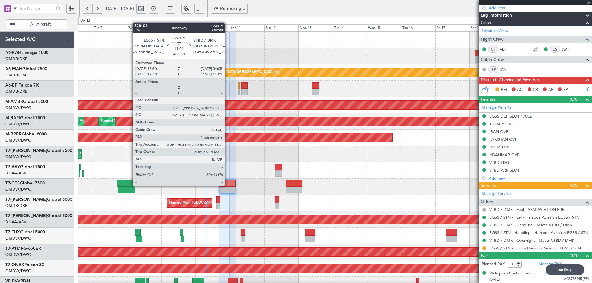
click at [227, 185] on div at bounding box center [227, 183] width 16 height 6
click at [228, 185] on div at bounding box center [227, 183] width 16 height 6
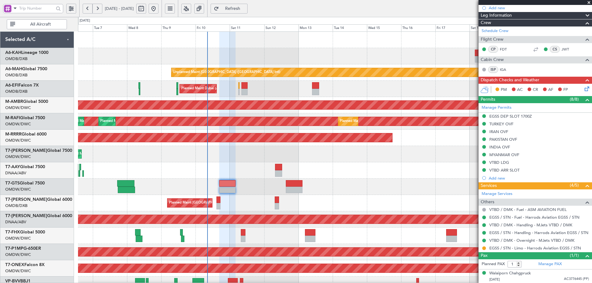
type input "[PERSON_NAME] (ANI)"
type input "7425"
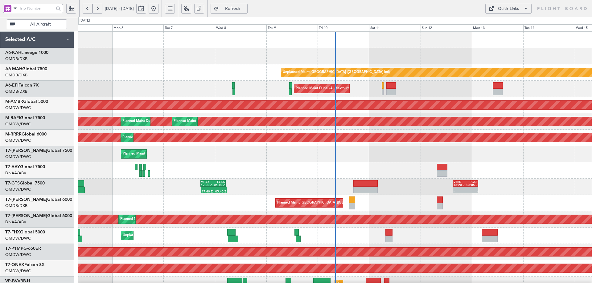
scroll to position [108, 0]
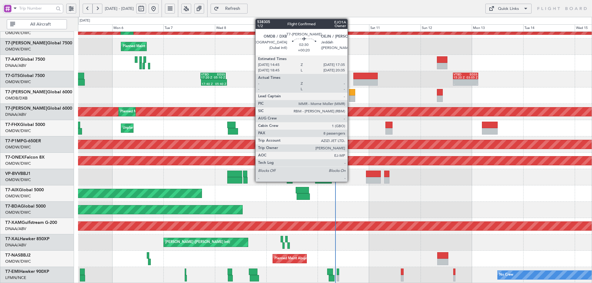
click at [350, 94] on div at bounding box center [352, 92] width 6 height 6
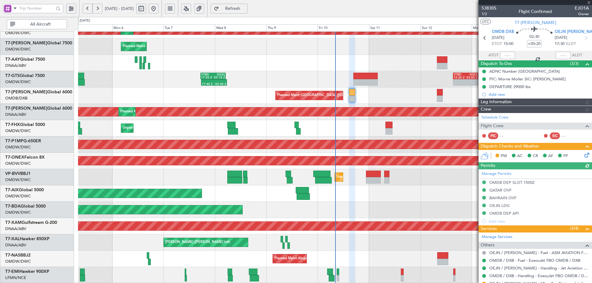
type input "[PERSON_NAME] (ANI)"
type input "7438"
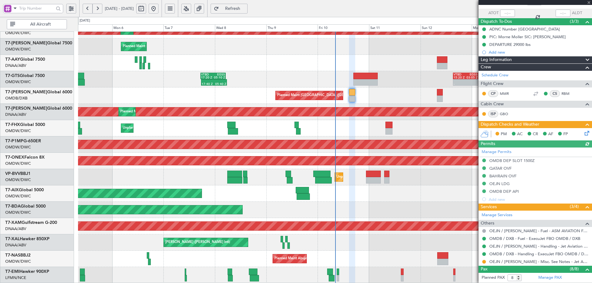
scroll to position [153, 0]
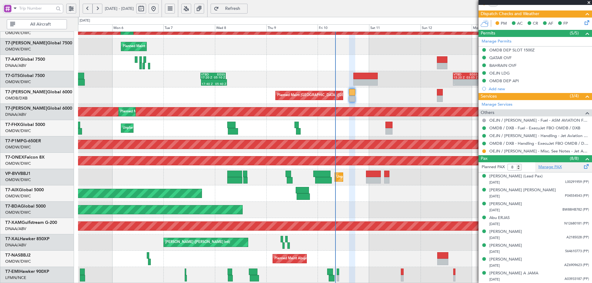
click at [541, 168] on link "Manage PAX" at bounding box center [549, 167] width 23 height 6
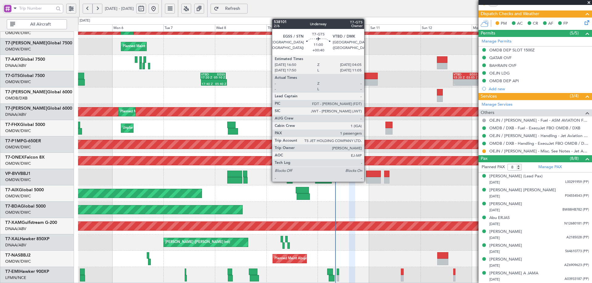
click at [367, 78] on div at bounding box center [365, 76] width 24 height 6
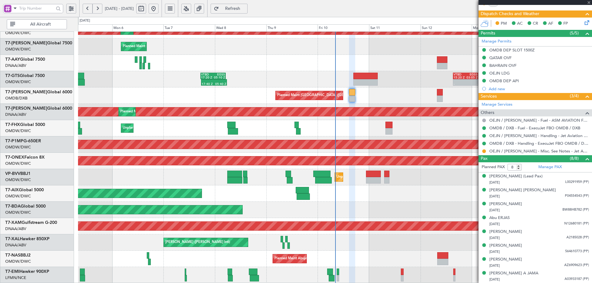
type input "+00:40"
type input "1"
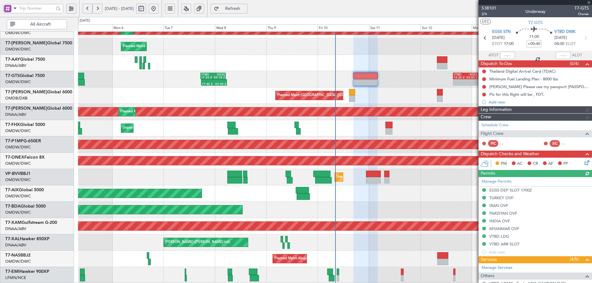
type input "[PERSON_NAME] (ANI)"
type input "7425"
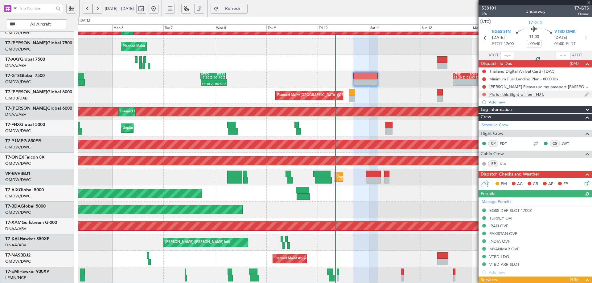
click at [484, 94] on button at bounding box center [484, 95] width 4 height 4
click at [477, 120] on span "Completed" at bounding box center [486, 122] width 20 height 6
click at [484, 86] on button at bounding box center [484, 87] width 4 height 4
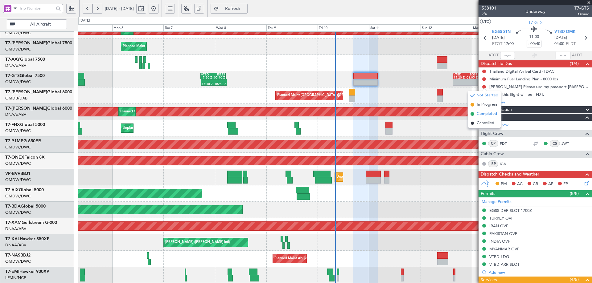
click at [481, 114] on span "Completed" at bounding box center [486, 114] width 20 height 6
click at [483, 81] on mat-tooltip-component "Not Started" at bounding box center [484, 89] width 30 height 16
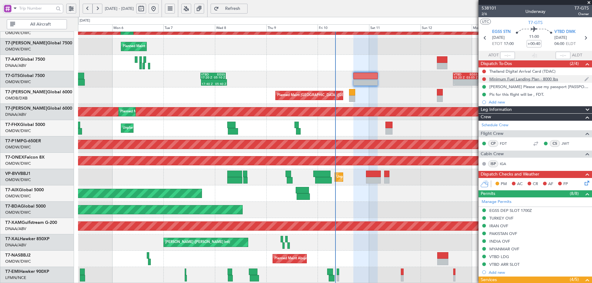
click at [484, 77] on div at bounding box center [483, 79] width 5 height 5
click at [483, 79] on button at bounding box center [484, 79] width 4 height 4
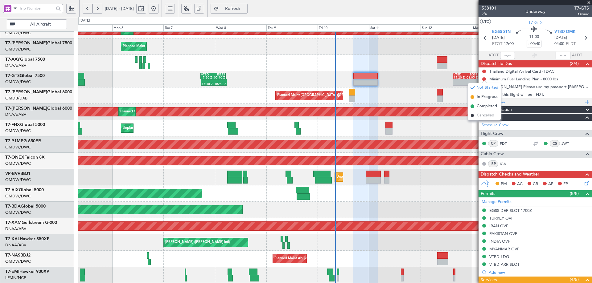
drag, startPoint x: 482, startPoint y: 107, endPoint x: 484, endPoint y: 99, distance: 8.9
click at [483, 106] on span "Completed" at bounding box center [486, 106] width 20 height 6
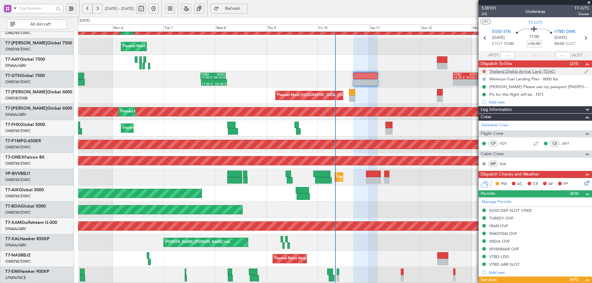
click at [483, 70] on button at bounding box center [484, 72] width 4 height 4
drag, startPoint x: 487, startPoint y: 96, endPoint x: 484, endPoint y: 166, distance: 69.7
click at [486, 96] on span "Completed" at bounding box center [486, 99] width 20 height 6
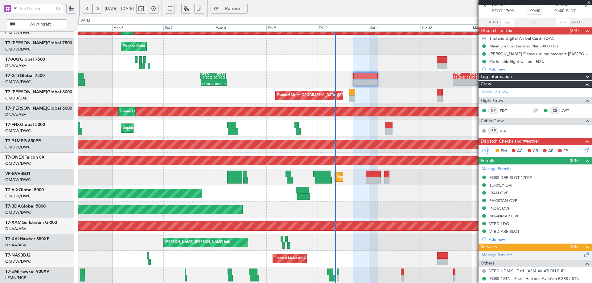
scroll to position [94, 0]
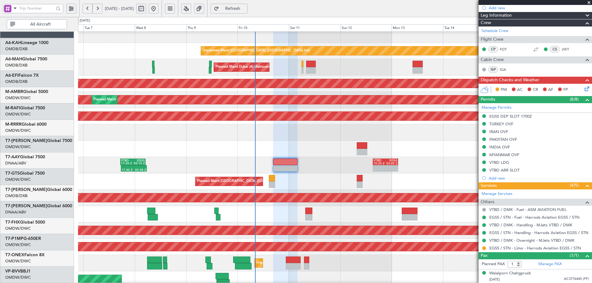
click at [328, 190] on div "Planned Maint [GEOGRAPHIC_DATA] ([GEOGRAPHIC_DATA] Intl) Planned Maint [GEOGRAP…" at bounding box center [334, 181] width 513 height 16
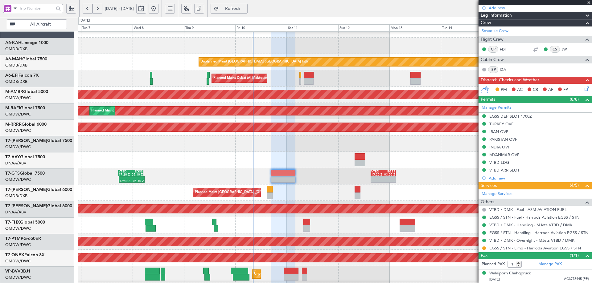
scroll to position [10, 0]
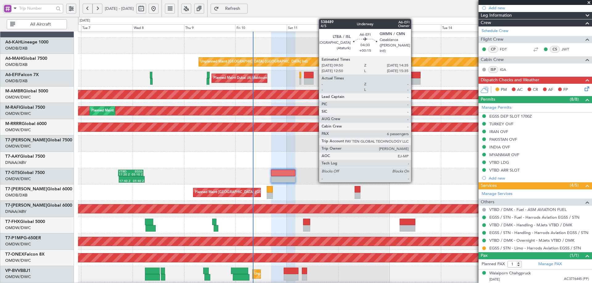
click at [413, 76] on div at bounding box center [415, 75] width 10 height 6
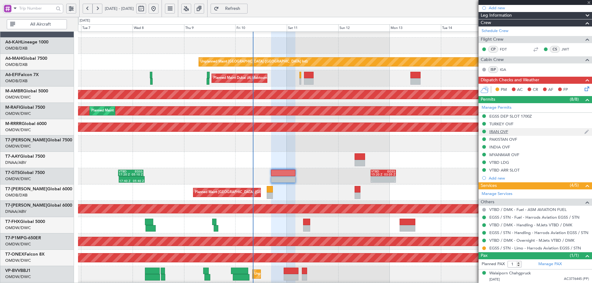
type input "+00:15"
type input "6"
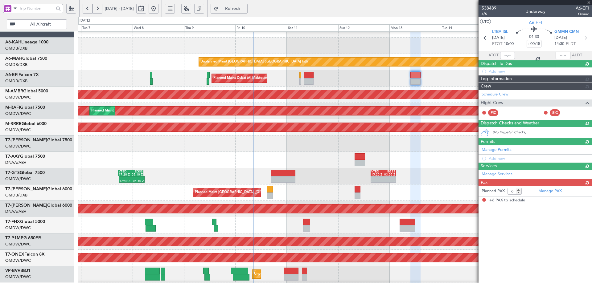
scroll to position [0, 0]
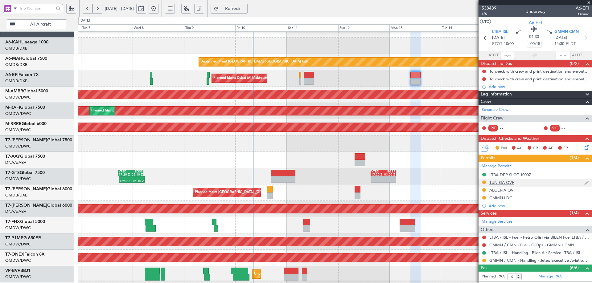
click at [507, 183] on div "TUNISIA OVF" at bounding box center [501, 182] width 25 height 5
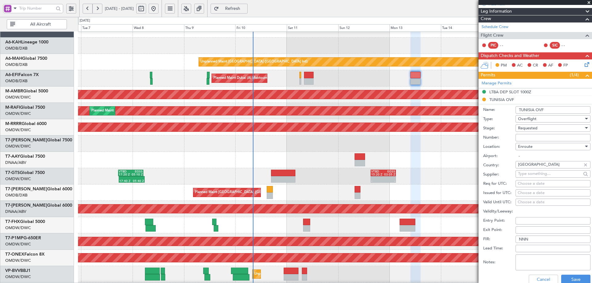
scroll to position [92, 0]
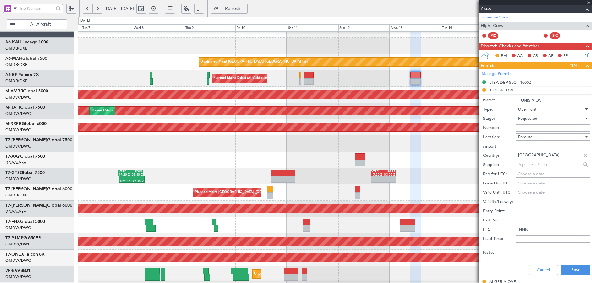
drag, startPoint x: 527, startPoint y: 129, endPoint x: 530, endPoint y: 126, distance: 4.4
click at [527, 129] on input "Number:" at bounding box center [552, 127] width 75 height 7
paste input "DGAC 25/275OB/10"
type input "DGAC 25/275OB/10"
click at [532, 119] on span "Requested" at bounding box center [527, 119] width 19 height 6
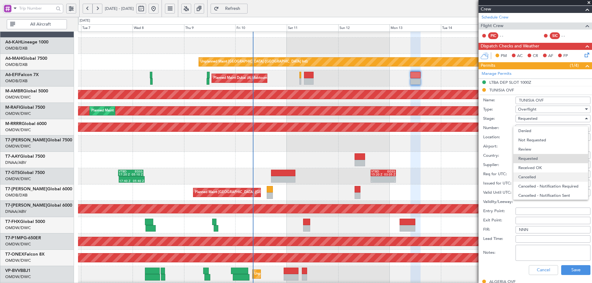
scroll to position [3, 0]
click at [525, 162] on span "Received OK" at bounding box center [550, 165] width 65 height 9
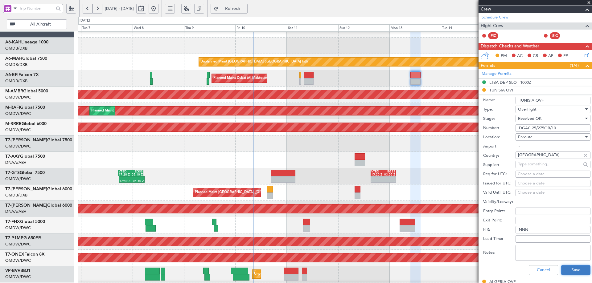
click at [566, 267] on button "Save" at bounding box center [575, 270] width 29 height 10
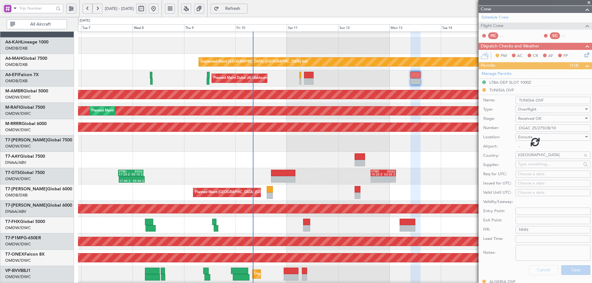
scroll to position [82, 0]
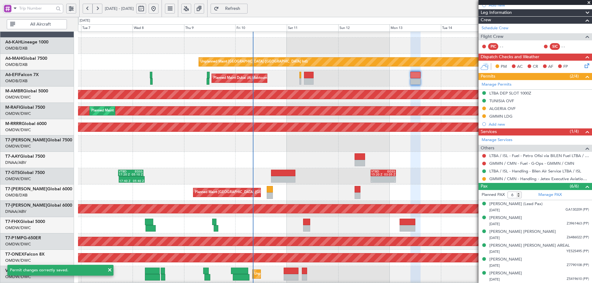
click at [500, 111] on mat-tooltip-component "ALGERIA OVF" at bounding box center [503, 119] width 34 height 16
click at [505, 107] on div "ALGERIA OVF" at bounding box center [502, 108] width 26 height 5
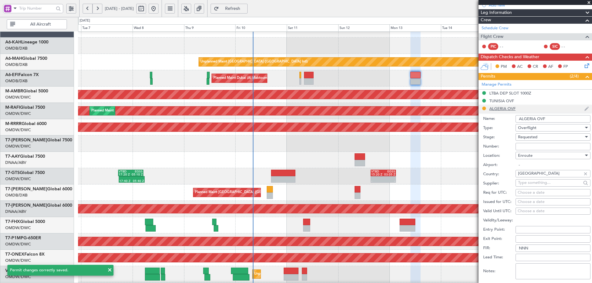
scroll to position [92, 0]
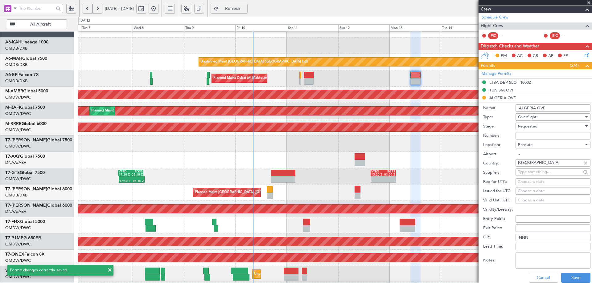
click at [540, 133] on input "Number:" at bounding box center [552, 135] width 75 height 7
paste input "NR 8721/ANAC/BS/2025 SIT"
type input "NR 8721/ANAC/BS/2025 SIT"
click at [540, 126] on div "Requested" at bounding box center [551, 126] width 66 height 9
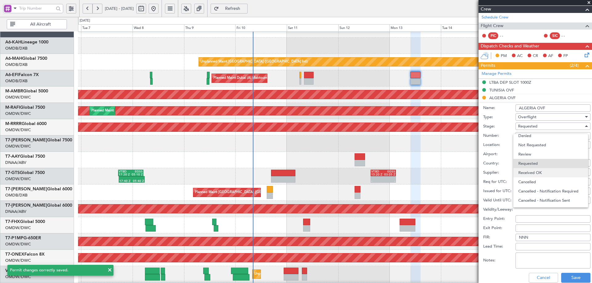
click at [536, 173] on span "Received OK" at bounding box center [550, 172] width 65 height 9
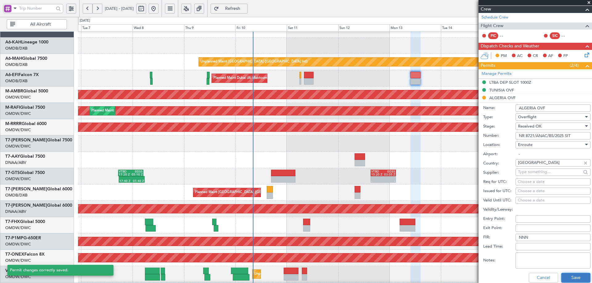
click at [562, 275] on button "Save" at bounding box center [575, 278] width 29 height 10
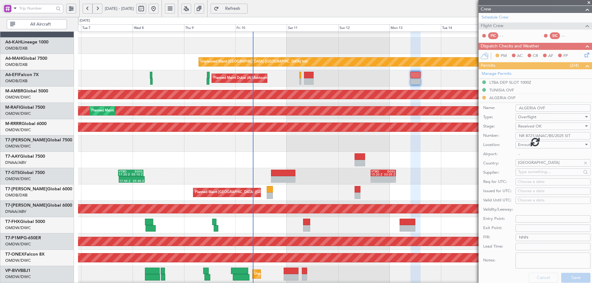
scroll to position [82, 0]
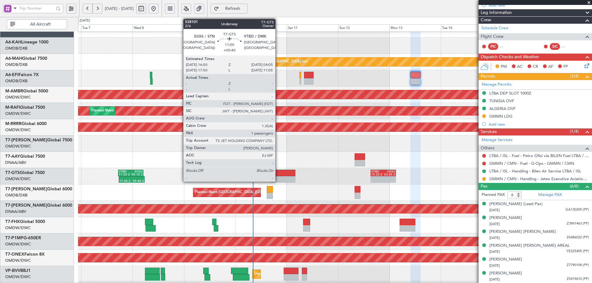
click at [278, 179] on div at bounding box center [283, 179] width 24 height 6
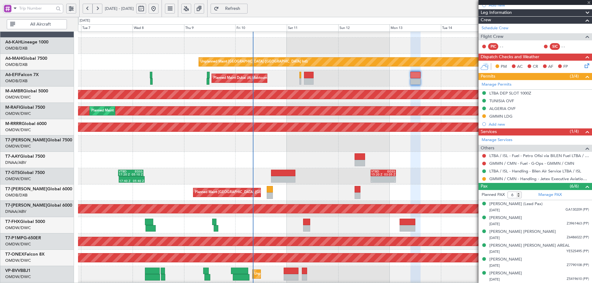
type input "+00:40"
type input "1"
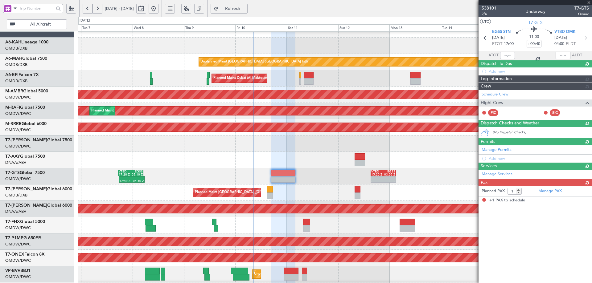
scroll to position [0, 0]
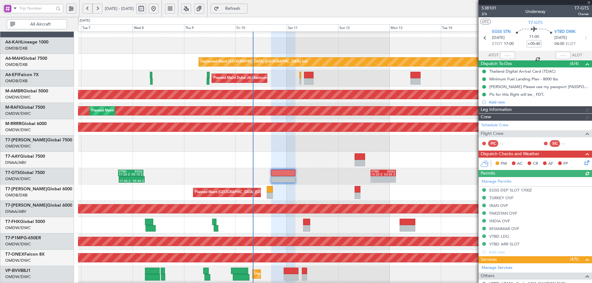
type input "[PERSON_NAME] (ANI)"
type input "7425"
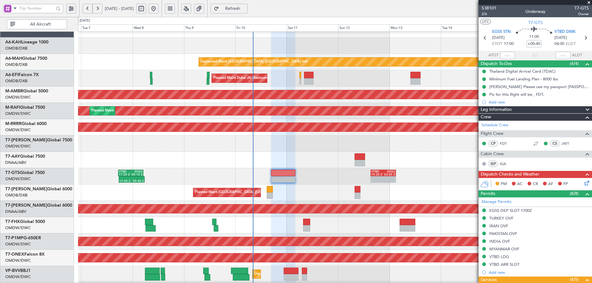
click at [583, 182] on icon at bounding box center [585, 182] width 5 height 5
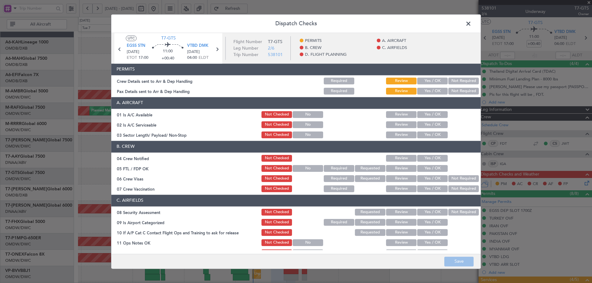
click at [422, 82] on button "Yes / OK" at bounding box center [432, 81] width 31 height 7
click at [424, 89] on button "Yes / OK" at bounding box center [432, 91] width 31 height 7
drag, startPoint x: 424, startPoint y: 114, endPoint x: 425, endPoint y: 124, distance: 9.9
click at [423, 114] on button "Yes / OK" at bounding box center [432, 114] width 31 height 7
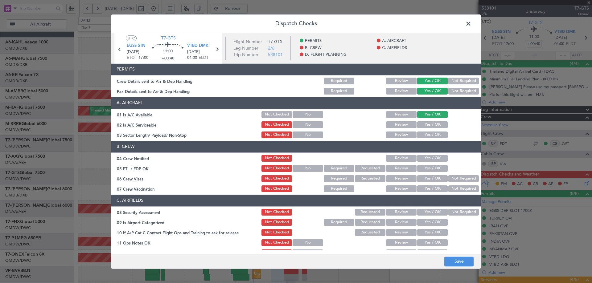
click at [425, 124] on button "Yes / OK" at bounding box center [432, 124] width 31 height 7
drag, startPoint x: 426, startPoint y: 136, endPoint x: 423, endPoint y: 166, distance: 29.4
click at [426, 136] on button "Yes / OK" at bounding box center [432, 135] width 31 height 7
click at [423, 157] on button "Yes / OK" at bounding box center [432, 158] width 31 height 7
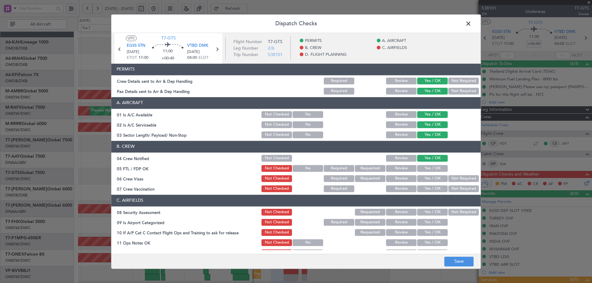
click at [425, 172] on div "Yes / OK" at bounding box center [431, 168] width 31 height 9
click at [424, 169] on button "Yes / OK" at bounding box center [432, 168] width 31 height 7
drag, startPoint x: 425, startPoint y: 180, endPoint x: 474, endPoint y: 203, distance: 54.4
click at [425, 180] on button "Yes / OK" at bounding box center [432, 178] width 31 height 7
click at [463, 193] on div "Not Required" at bounding box center [462, 189] width 31 height 9
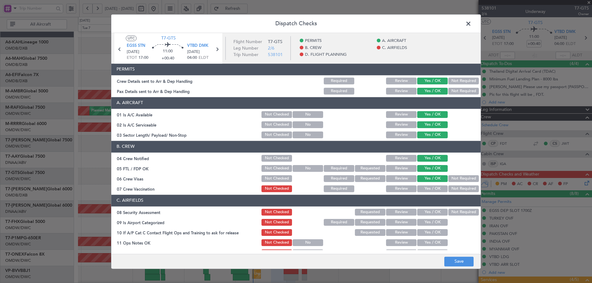
click at [461, 188] on button "Not Required" at bounding box center [463, 188] width 31 height 7
click at [429, 211] on button "Yes / OK" at bounding box center [432, 212] width 31 height 7
click at [426, 218] on div "Yes / OK" at bounding box center [431, 222] width 31 height 9
click at [424, 224] on button "Yes / OK" at bounding box center [432, 222] width 31 height 7
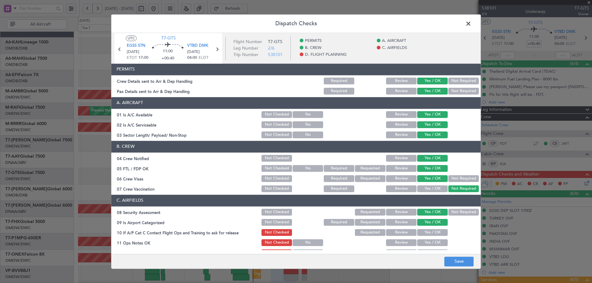
drag, startPoint x: 424, startPoint y: 231, endPoint x: 426, endPoint y: 239, distance: 8.0
click at [424, 233] on button "Yes / OK" at bounding box center [432, 232] width 31 height 7
click at [424, 242] on button "Yes / OK" at bounding box center [432, 242] width 31 height 7
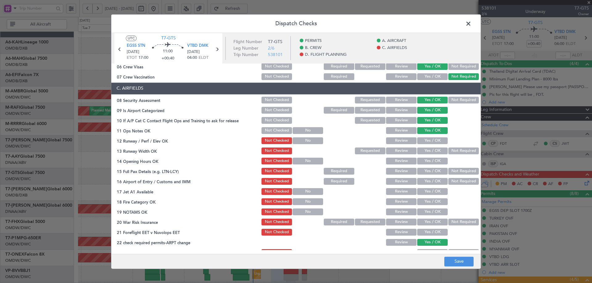
scroll to position [123, 0]
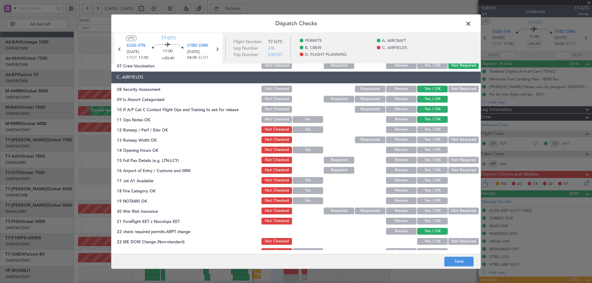
click at [426, 129] on button "Yes / OK" at bounding box center [432, 129] width 31 height 7
drag, startPoint x: 428, startPoint y: 140, endPoint x: 430, endPoint y: 150, distance: 10.3
click at [428, 141] on button "Yes / OK" at bounding box center [432, 139] width 31 height 7
drag, startPoint x: 430, startPoint y: 151, endPoint x: 430, endPoint y: 155, distance: 4.1
click at [430, 151] on button "Yes / OK" at bounding box center [432, 150] width 31 height 7
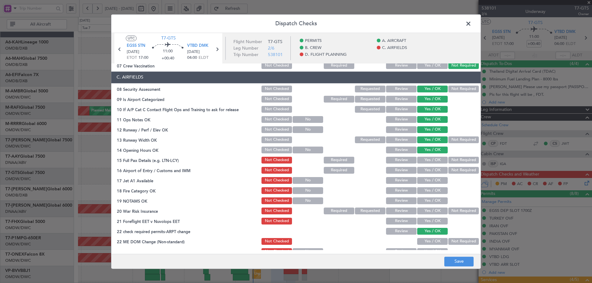
click at [430, 158] on button "Yes / OK" at bounding box center [432, 160] width 31 height 7
drag, startPoint x: 430, startPoint y: 169, endPoint x: 427, endPoint y: 181, distance: 12.2
click at [430, 169] on button "Yes / OK" at bounding box center [432, 170] width 31 height 7
click at [426, 183] on button "Yes / OK" at bounding box center [432, 180] width 31 height 7
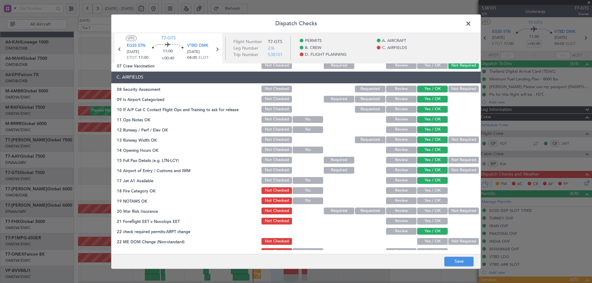
click at [427, 189] on button "Yes / OK" at bounding box center [432, 190] width 31 height 7
drag, startPoint x: 427, startPoint y: 196, endPoint x: 424, endPoint y: 207, distance: 11.1
click at [426, 198] on section "C. AIRFIELDS 08 Security Assessment Not Checked Requested Review Yes / OK Not R…" at bounding box center [295, 168] width 369 height 195
click at [425, 201] on button "Yes / OK" at bounding box center [432, 201] width 31 height 7
drag, startPoint x: 459, startPoint y: 207, endPoint x: 458, endPoint y: 210, distance: 3.7
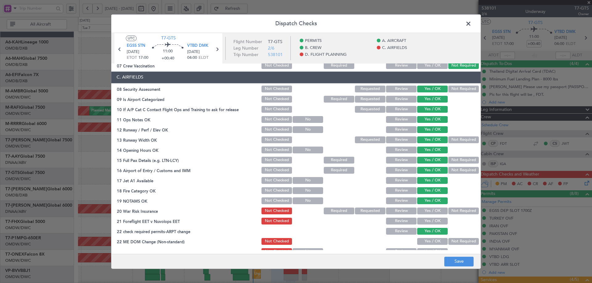
click at [459, 208] on div "Not Required" at bounding box center [462, 211] width 31 height 9
drag, startPoint x: 458, startPoint y: 210, endPoint x: 447, endPoint y: 222, distance: 16.8
click at [458, 210] on button "Not Required" at bounding box center [463, 211] width 31 height 7
drag, startPoint x: 437, startPoint y: 222, endPoint x: 434, endPoint y: 233, distance: 11.2
click at [435, 224] on button "Yes / OK" at bounding box center [432, 221] width 31 height 7
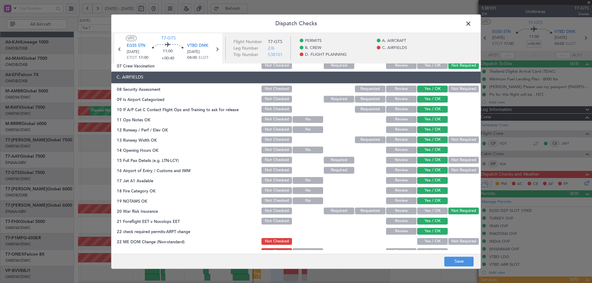
click at [426, 243] on button "Yes / OK" at bounding box center [432, 241] width 31 height 7
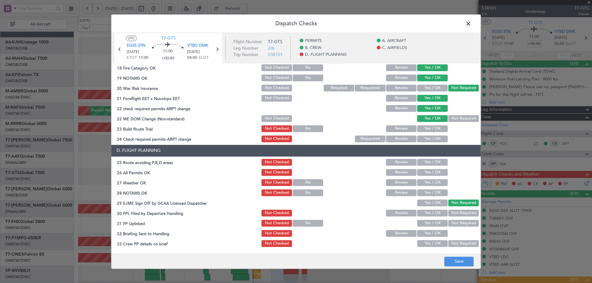
scroll to position [246, 0]
drag, startPoint x: 432, startPoint y: 131, endPoint x: 433, endPoint y: 135, distance: 4.5
click at [432, 130] on button "Yes / OK" at bounding box center [432, 128] width 31 height 7
drag, startPoint x: 433, startPoint y: 136, endPoint x: 432, endPoint y: 141, distance: 5.3
click at [433, 136] on button "Yes / OK" at bounding box center [432, 138] width 31 height 7
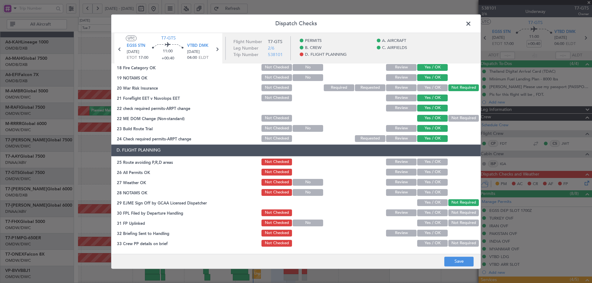
click at [427, 161] on button "Yes / OK" at bounding box center [432, 162] width 31 height 7
drag, startPoint x: 427, startPoint y: 171, endPoint x: 422, endPoint y: 186, distance: 15.5
click at [426, 173] on button "Yes / OK" at bounding box center [432, 172] width 31 height 7
click at [421, 187] on section "D. FLIGHT PLANNING 25 Route avoiding P,R,D areas Not Checked Review Yes / OK 26…" at bounding box center [295, 207] width 369 height 124
drag, startPoint x: 422, startPoint y: 186, endPoint x: 422, endPoint y: 190, distance: 4.3
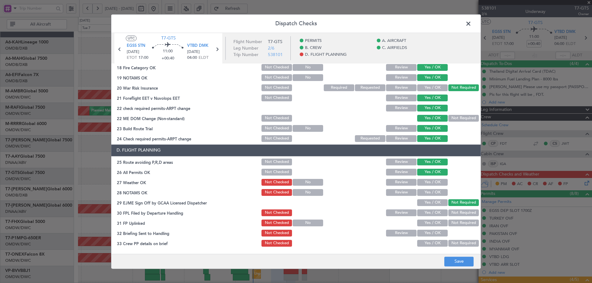
click at [422, 185] on div "Yes / OK" at bounding box center [431, 182] width 31 height 9
drag, startPoint x: 422, startPoint y: 191, endPoint x: 425, endPoint y: 185, distance: 7.2
click at [422, 191] on button "Yes / OK" at bounding box center [432, 192] width 31 height 7
click at [425, 184] on button "Yes / OK" at bounding box center [432, 182] width 31 height 7
click at [425, 204] on button "Yes / OK" at bounding box center [432, 202] width 31 height 7
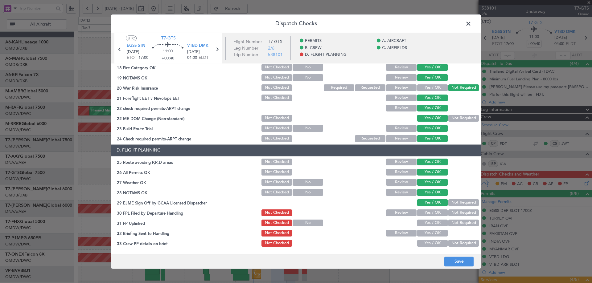
click at [425, 214] on button "Yes / OK" at bounding box center [432, 213] width 31 height 7
drag, startPoint x: 425, startPoint y: 223, endPoint x: 422, endPoint y: 244, distance: 21.1
click at [425, 223] on button "Yes / OK" at bounding box center [432, 223] width 31 height 7
drag, startPoint x: 422, startPoint y: 230, endPoint x: 421, endPoint y: 236, distance: 5.6
click at [422, 233] on button "Yes / OK" at bounding box center [432, 233] width 31 height 7
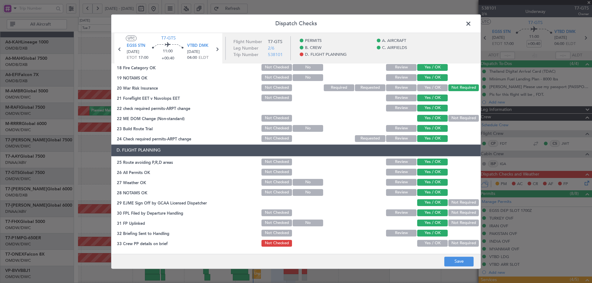
click at [420, 241] on button "Yes / OK" at bounding box center [432, 243] width 31 height 7
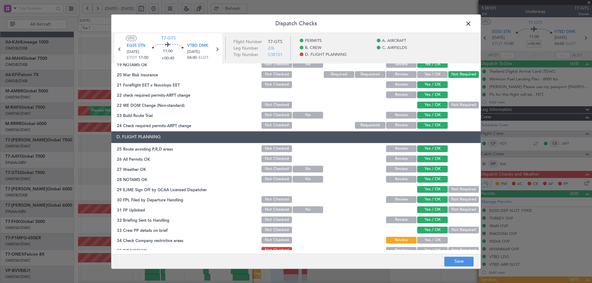
scroll to position [266, 0]
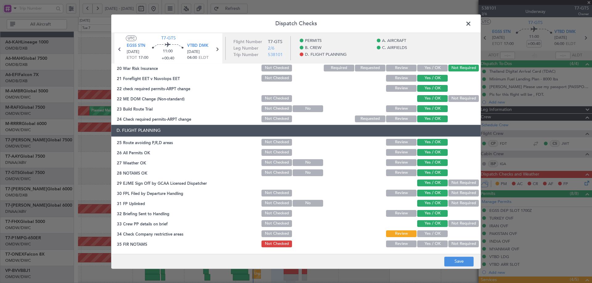
drag, startPoint x: 425, startPoint y: 221, endPoint x: 425, endPoint y: 229, distance: 7.7
click at [425, 223] on button "Yes / OK" at bounding box center [432, 223] width 31 height 7
drag, startPoint x: 424, startPoint y: 234, endPoint x: 421, endPoint y: 244, distance: 10.9
click at [424, 234] on button "Yes / OK" at bounding box center [432, 233] width 31 height 7
click at [421, 244] on button "Yes / OK" at bounding box center [432, 244] width 31 height 7
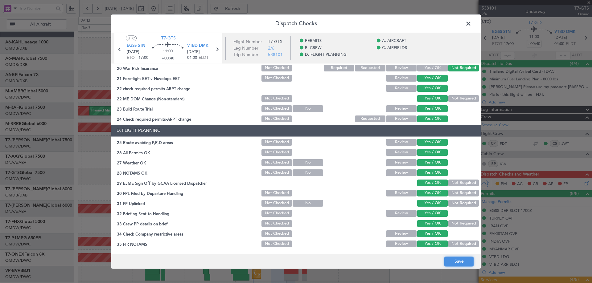
click at [451, 262] on button "Save" at bounding box center [458, 262] width 29 height 10
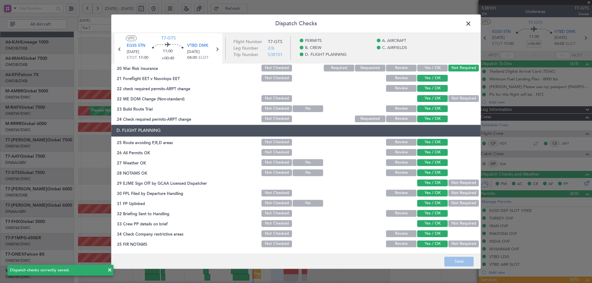
click at [471, 25] on span at bounding box center [471, 25] width 0 height 12
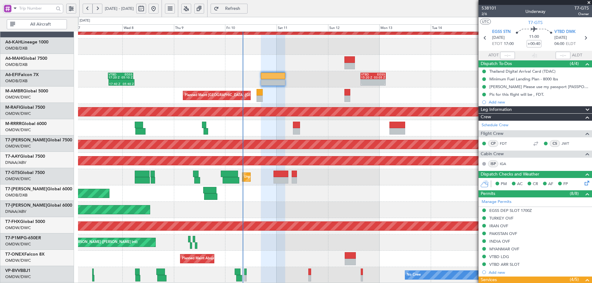
scroll to position [108, 0]
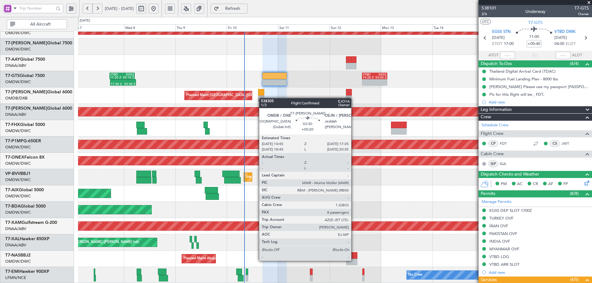
click at [262, 97] on div "Planned Maint Dubai (Al Maktoum Intl) Planned Maint [GEOGRAPHIC_DATA] (Al Makto…" at bounding box center [334, 103] width 513 height 359
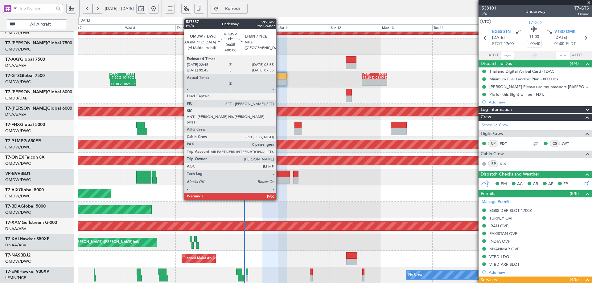
click at [279, 177] on div at bounding box center [282, 180] width 15 height 6
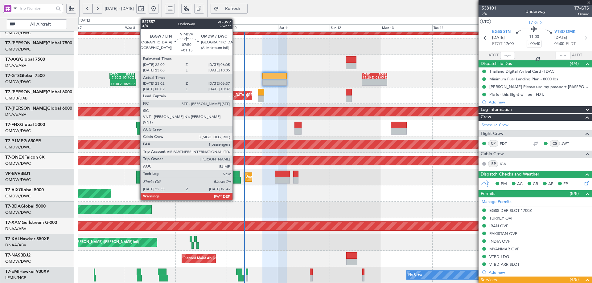
type input "0"
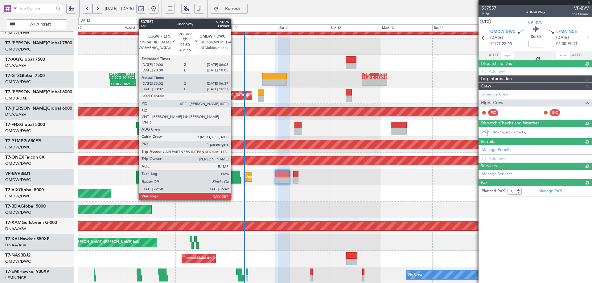
click at [234, 177] on div at bounding box center [232, 180] width 17 height 6
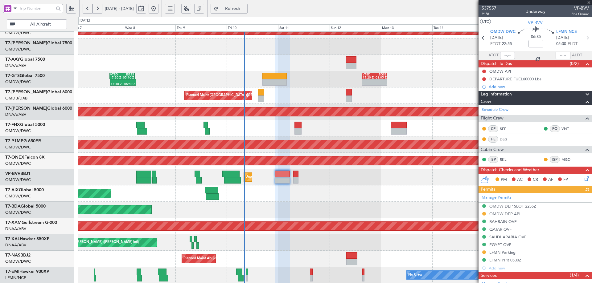
type input "+01:15"
type input "23:12"
type input "06:32"
type input "1"
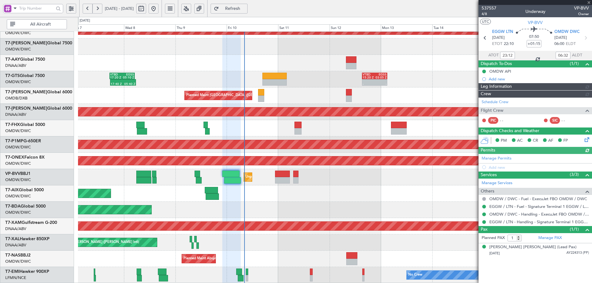
type input "[PERSON_NAME] ([PERSON_NAME])"
type input "7502"
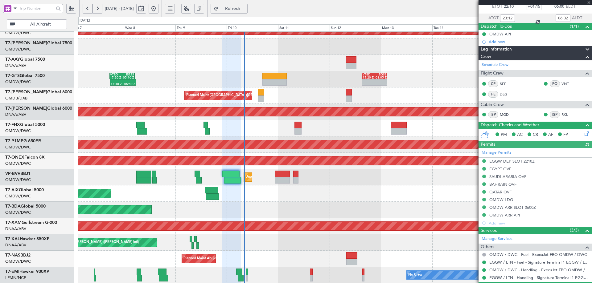
scroll to position [67, 0]
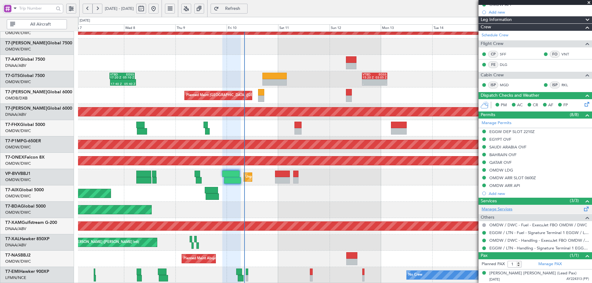
click at [507, 209] on link "Manage Services" at bounding box center [496, 209] width 31 height 6
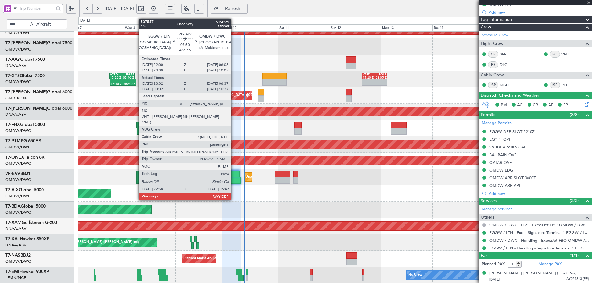
click at [234, 178] on div at bounding box center [232, 180] width 17 height 6
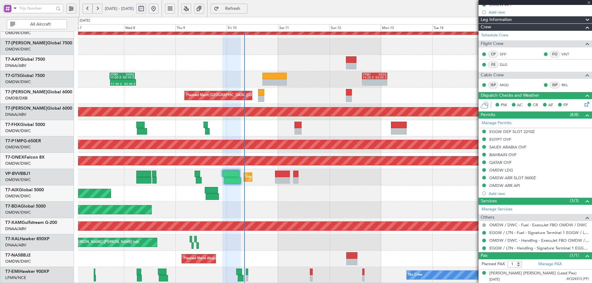
click at [247, 5] on button "Refresh" at bounding box center [228, 9] width 37 height 10
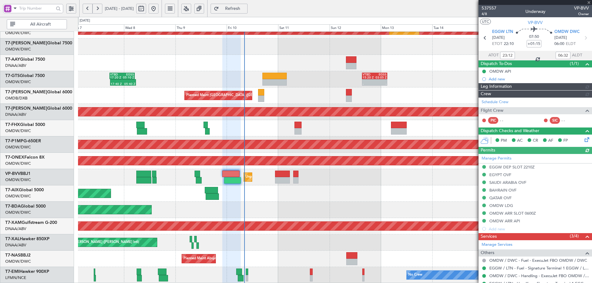
type input "[PERSON_NAME] ([PERSON_NAME])"
type input "7502"
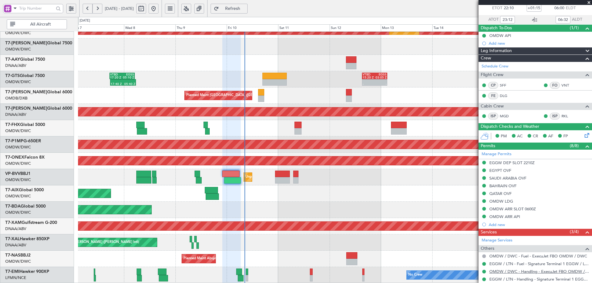
scroll to position [75, 0]
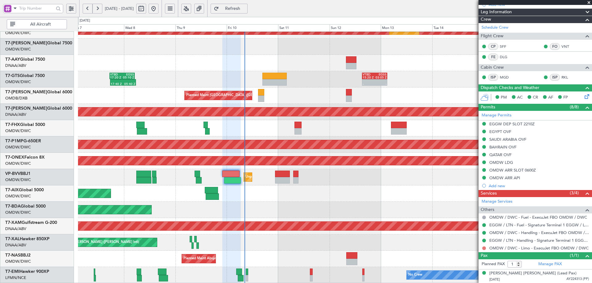
click at [483, 247] on button at bounding box center [484, 248] width 4 height 4
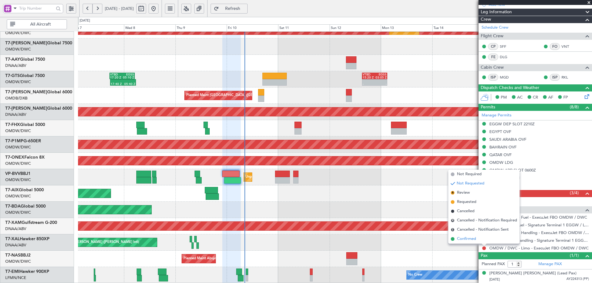
click at [468, 238] on span "Confirmed" at bounding box center [466, 239] width 19 height 6
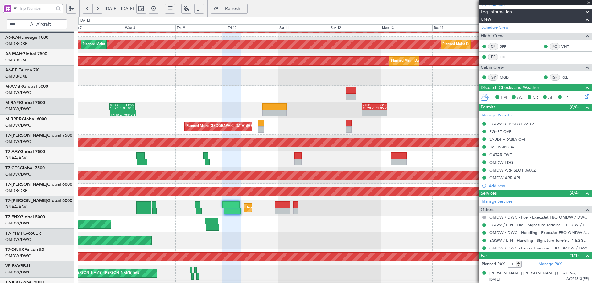
scroll to position [0, 0]
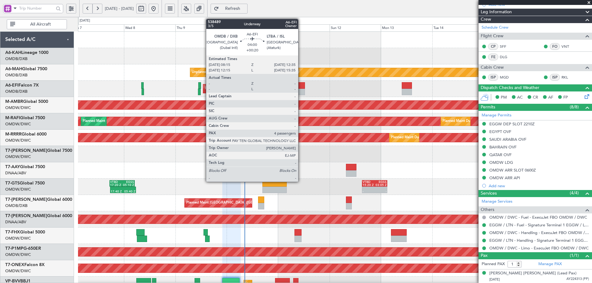
click at [301, 87] on div at bounding box center [300, 85] width 10 height 6
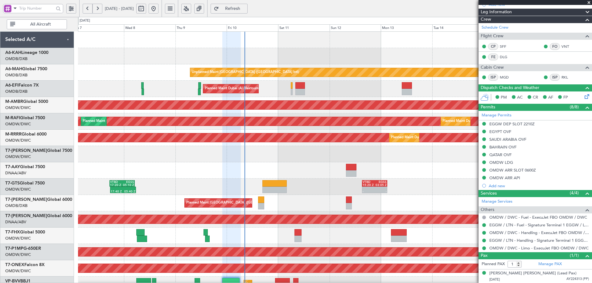
type input "[PERSON_NAME] ([PERSON_NAME])"
type input "7502"
click at [247, 4] on button "Refresh" at bounding box center [228, 9] width 37 height 10
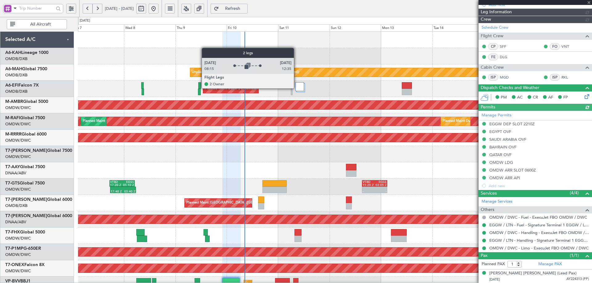
type input "[PERSON_NAME] ([PERSON_NAME])"
type input "7502"
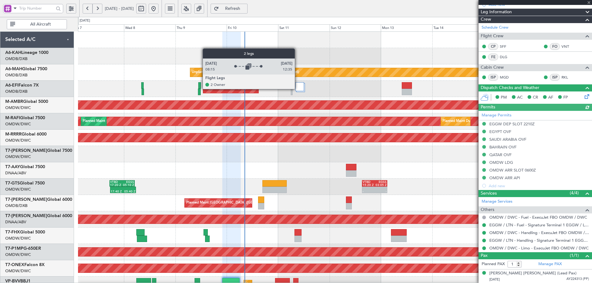
click at [297, 89] on div at bounding box center [299, 86] width 9 height 9
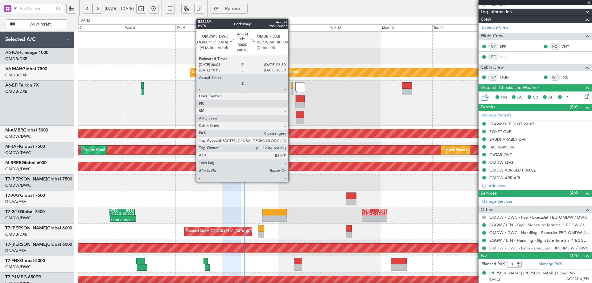
click at [291, 88] on div at bounding box center [292, 85] width 2 height 6
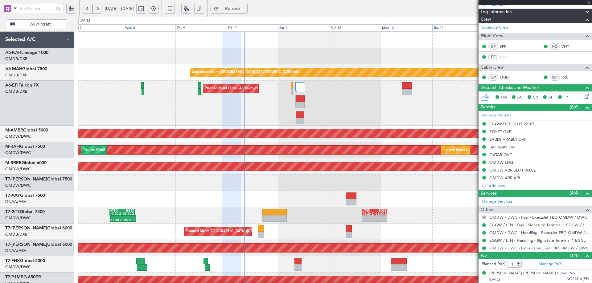
type input "+00:05"
type input "0"
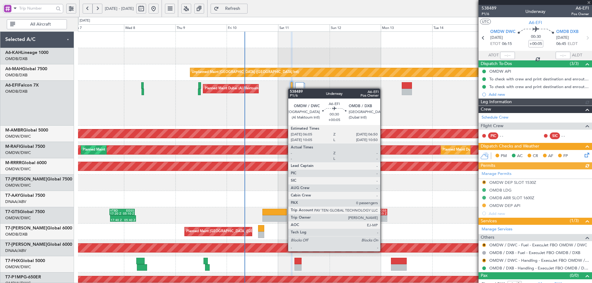
type input "[PERSON_NAME] (ANI)"
type input "7503"
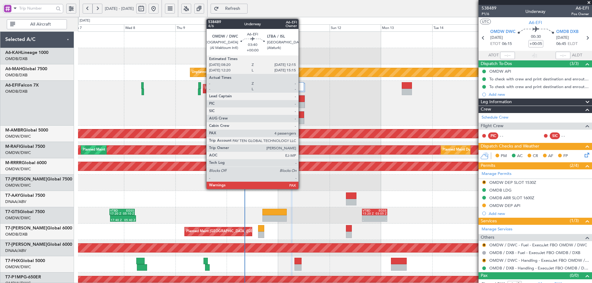
click at [301, 112] on div at bounding box center [300, 115] width 8 height 6
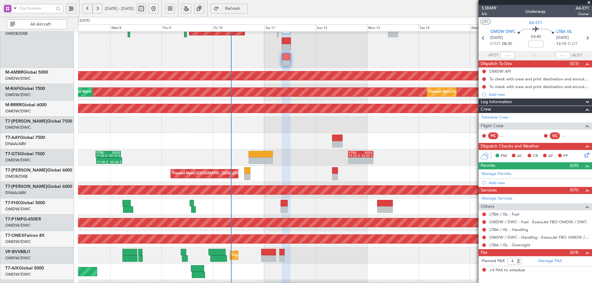
click at [244, 130] on div "Planned Maint Dubai (Al Maktoum Intl)" at bounding box center [334, 125] width 513 height 16
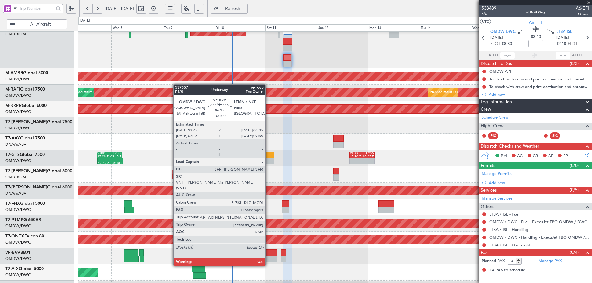
click at [268, 254] on div at bounding box center [269, 253] width 15 height 6
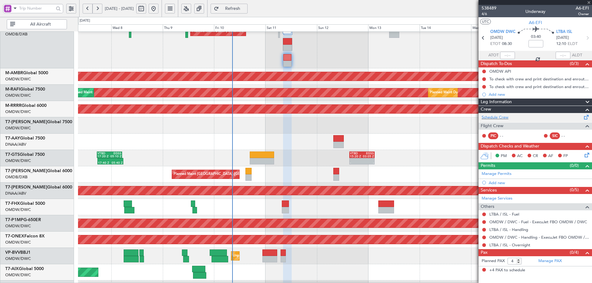
type input "0"
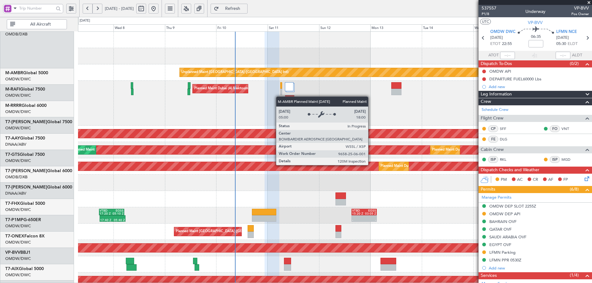
scroll to position [0, 0]
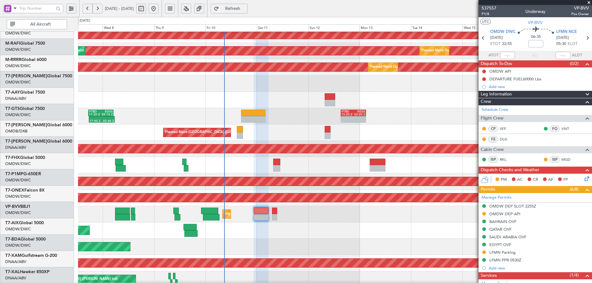
click at [266, 18] on div "Planned Maint [GEOGRAPHIC_DATA] (Seletar) Planned Maint [GEOGRAPHIC_DATA] (Al M…" at bounding box center [296, 150] width 592 height 266
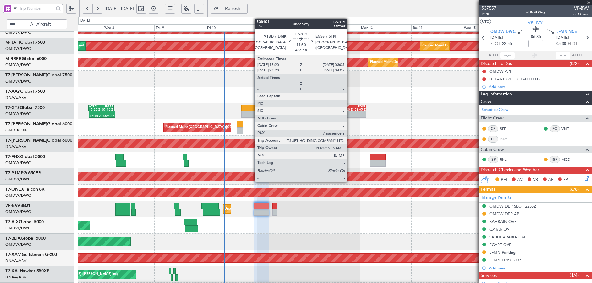
click at [349, 109] on div "15:20 Z" at bounding box center [347, 109] width 12 height 3
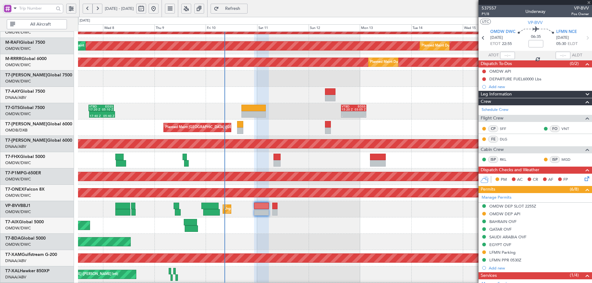
type input "+01:10"
type input "7"
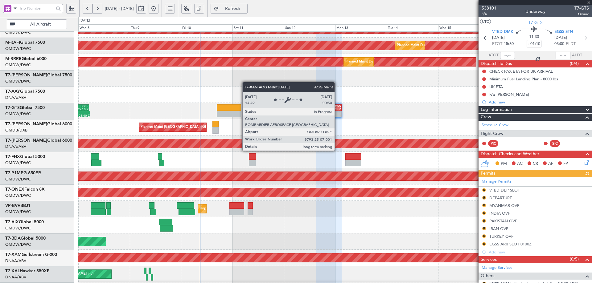
scroll to position [104, 0]
click at [312, 145] on div "AOG Maint Dubai (Al Maktoum Intl)" at bounding box center [335, 143] width 1540 height 9
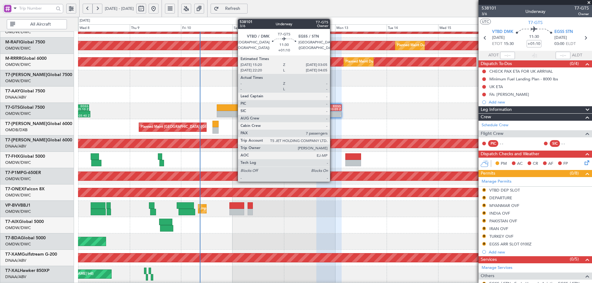
click at [332, 109] on div "03:05 Z" at bounding box center [335, 109] width 12 height 3
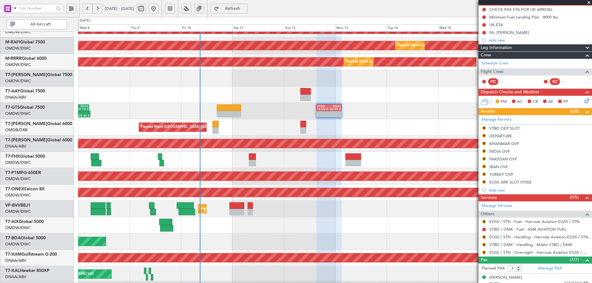
scroll to position [149, 0]
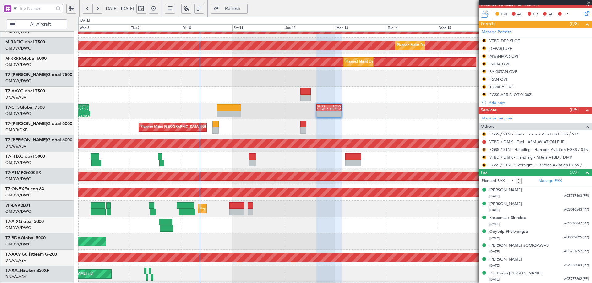
click at [484, 149] on button "R" at bounding box center [484, 150] width 4 height 4
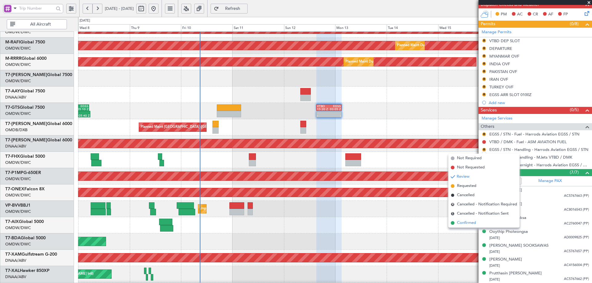
click at [463, 225] on span "Confirmed" at bounding box center [466, 223] width 19 height 6
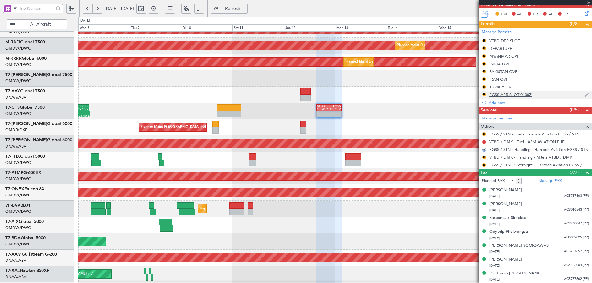
click at [529, 96] on div "EGSS ARR SLOT 0100Z" at bounding box center [510, 94] width 42 height 5
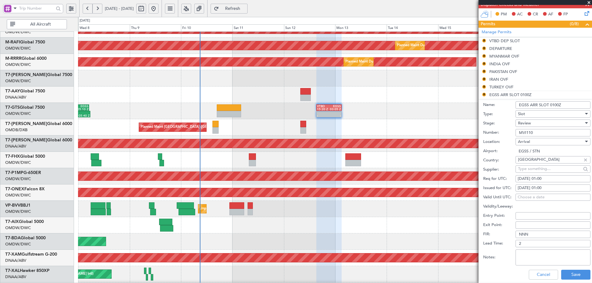
click at [554, 175] on fb-calendar-cell "[DATE] 01:00" at bounding box center [552, 178] width 75 height 7
click at [553, 177] on div "[DATE] 01:00" at bounding box center [552, 179] width 71 height 6
select select "10"
select select "2025"
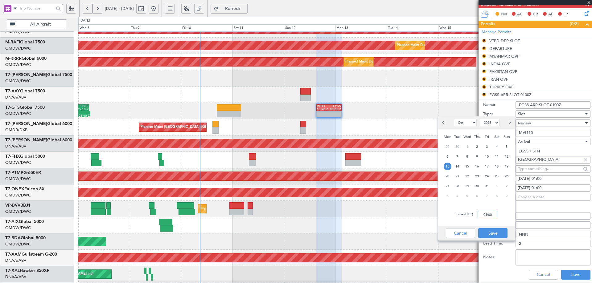
click at [480, 213] on input "01:00" at bounding box center [487, 214] width 20 height 7
type input "03:00"
click at [489, 232] on button "Save" at bounding box center [492, 233] width 29 height 10
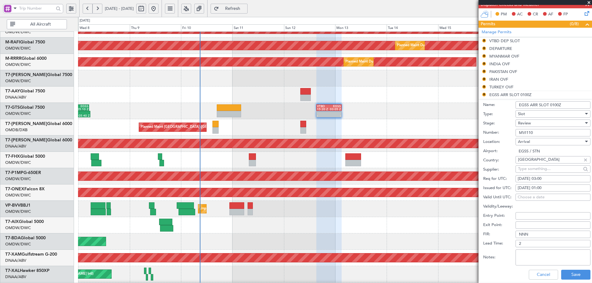
click at [554, 189] on div "[DATE] 01:00" at bounding box center [552, 188] width 71 height 6
select select "10"
select select "2025"
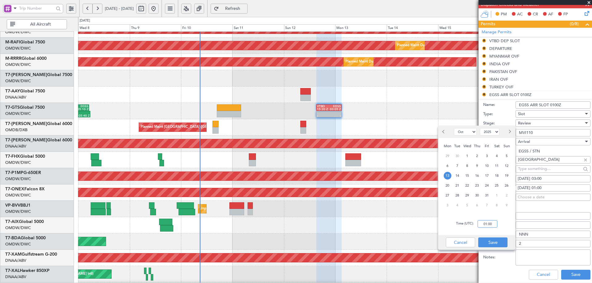
click at [493, 221] on input "01:00" at bounding box center [487, 223] width 20 height 7
type input "03:00"
click at [496, 244] on button "Save" at bounding box center [492, 243] width 29 height 10
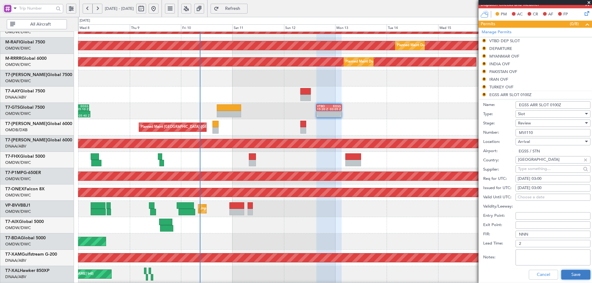
click at [561, 275] on button "Save" at bounding box center [575, 275] width 29 height 10
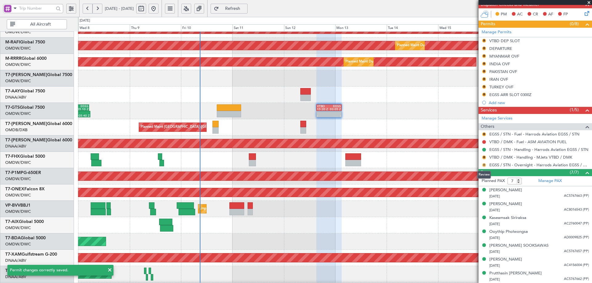
click at [483, 165] on button "R" at bounding box center [484, 165] width 4 height 4
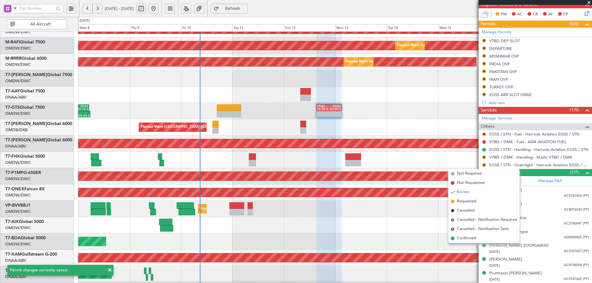
click at [461, 238] on span "Confirmed" at bounding box center [466, 238] width 19 height 6
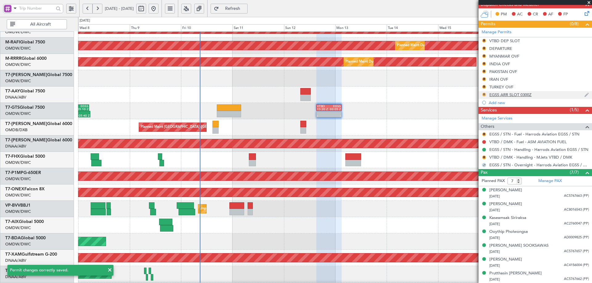
click at [483, 94] on button "R" at bounding box center [484, 95] width 4 height 4
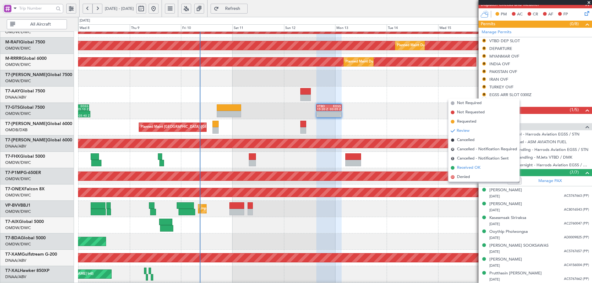
click at [467, 169] on span "Received OK" at bounding box center [468, 168] width 23 height 6
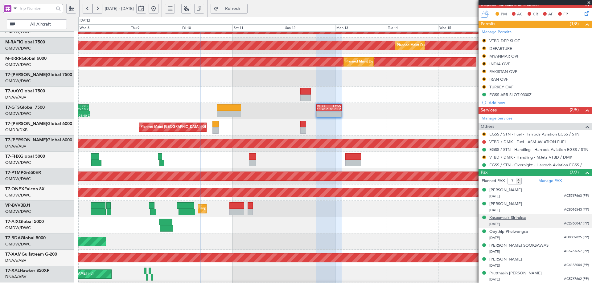
click at [521, 219] on div "Kaseamsak Siriraksa" at bounding box center [507, 218] width 37 height 6
click at [246, 5] on button "Refresh" at bounding box center [228, 9] width 37 height 10
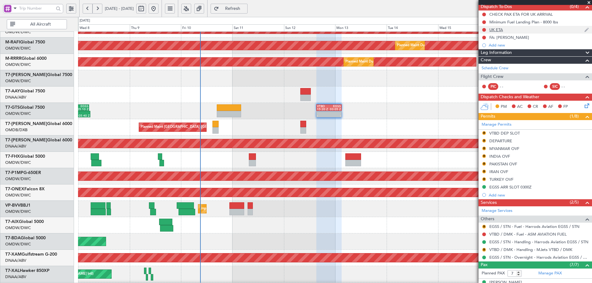
scroll to position [0, 0]
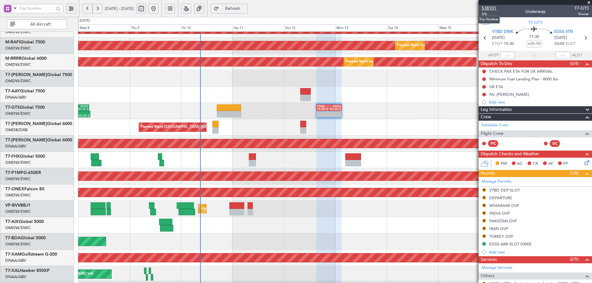
click at [488, 10] on span "538101" at bounding box center [488, 8] width 15 height 6
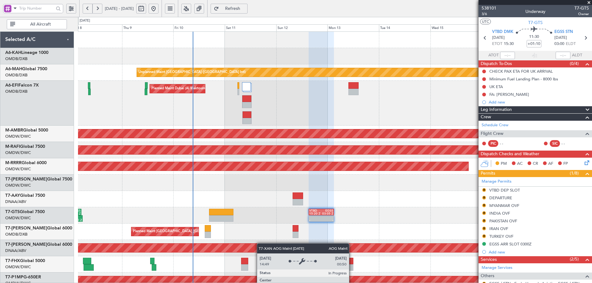
click at [258, 247] on div "Unplanned Maint [GEOGRAPHIC_DATA] ([GEOGRAPHIC_DATA] Intl) Planned Maint [GEOGR…" at bounding box center [334, 226] width 513 height 388
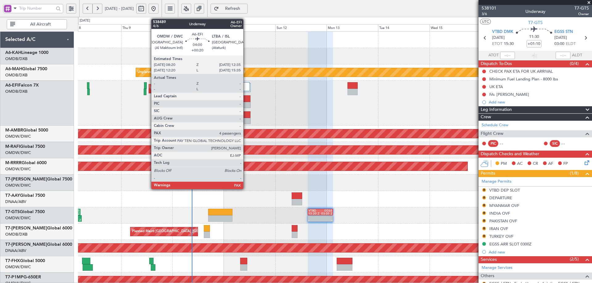
click at [246, 116] on div at bounding box center [246, 115] width 9 height 6
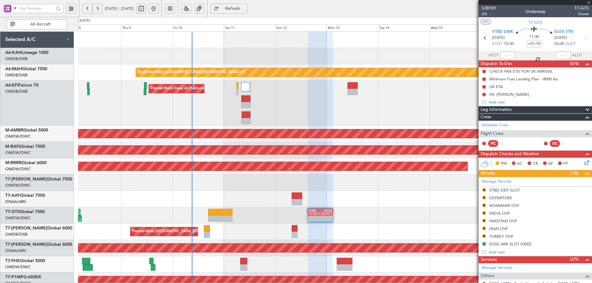
type input "+00:20"
type input "4"
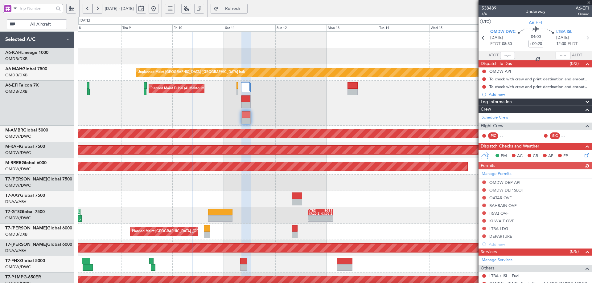
scroll to position [53, 0]
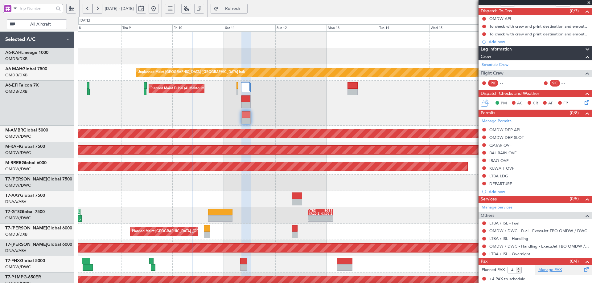
click at [549, 271] on link "Manage PAX" at bounding box center [549, 270] width 23 height 6
click at [245, 8] on span "Refresh" at bounding box center [232, 8] width 25 height 4
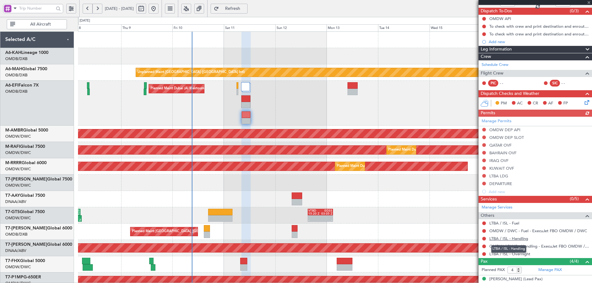
click at [516, 240] on link "LTBA / ISL - Handling" at bounding box center [508, 238] width 39 height 5
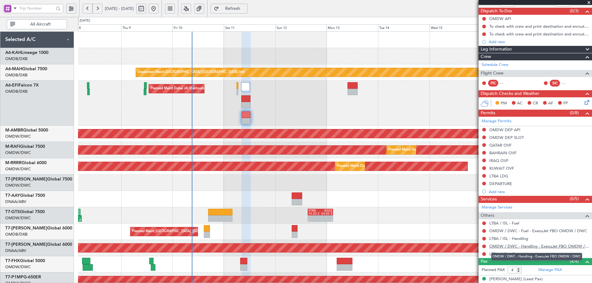
click at [547, 247] on link "OMDW / DWC - Handling - ExecuJet FBO OMDW / DWC" at bounding box center [539, 246] width 100 height 5
click at [514, 240] on link "LTBA / ISL - Handling" at bounding box center [508, 238] width 39 height 5
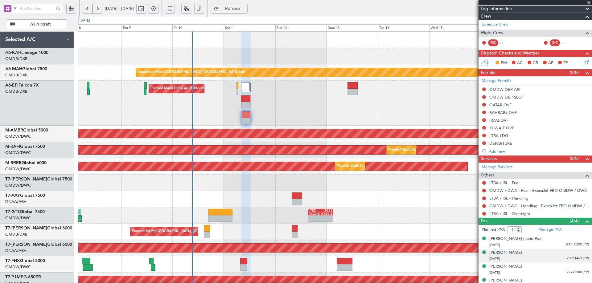
scroll to position [100, 0]
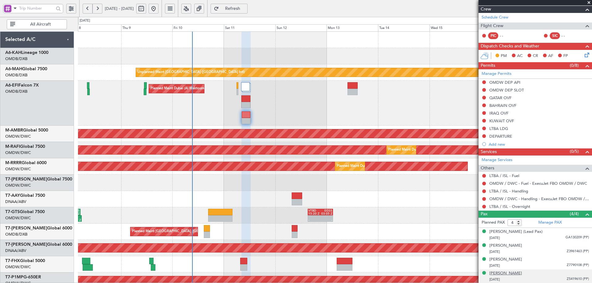
click at [502, 274] on div "[PERSON_NAME]" at bounding box center [505, 274] width 33 height 6
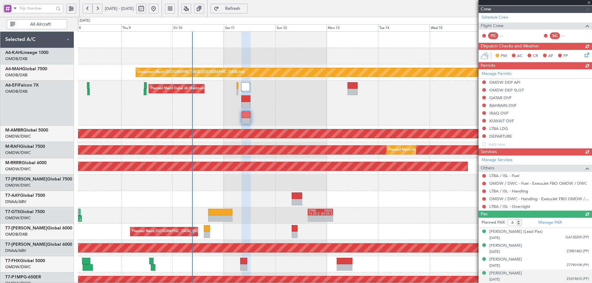
click at [512, 259] on div "Planned PAX 4 Manage PAX [PERSON_NAME] (Lead Pax) [DATE] GA130209 (PP) [PERSON_…" at bounding box center [534, 258] width 113 height 81
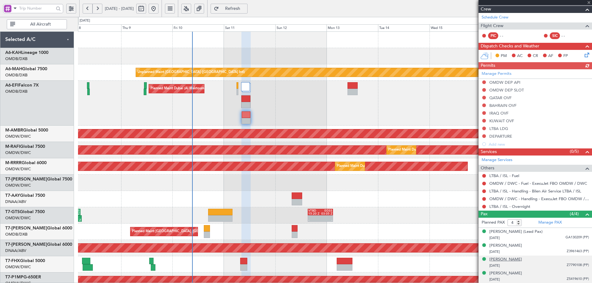
click at [511, 261] on div "[PERSON_NAME]" at bounding box center [505, 260] width 33 height 6
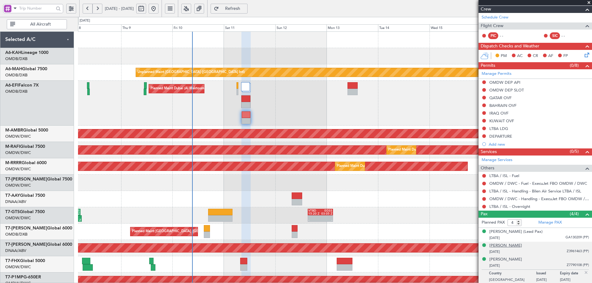
click at [503, 245] on div "[PERSON_NAME]" at bounding box center [505, 246] width 33 height 6
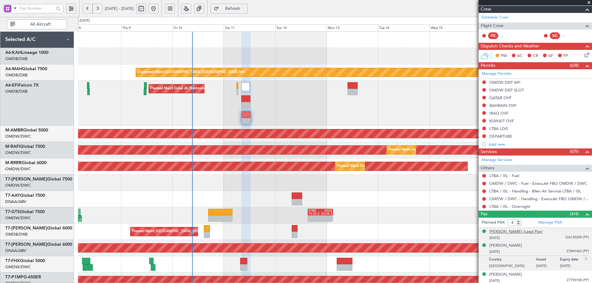
click at [540, 231] on div "[PERSON_NAME] (Lead Pax)" at bounding box center [515, 232] width 53 height 6
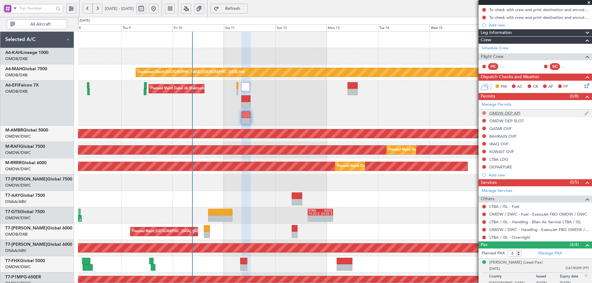
click at [483, 112] on button at bounding box center [484, 113] width 4 height 4
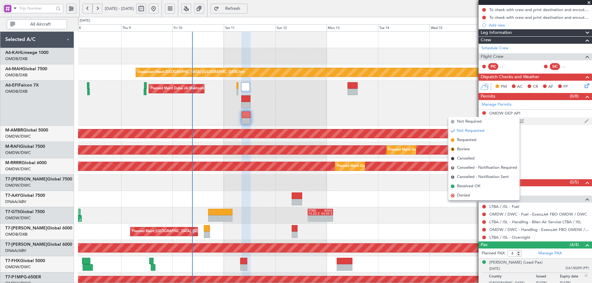
drag, startPoint x: 470, startPoint y: 139, endPoint x: 485, endPoint y: 123, distance: 22.1
click at [471, 139] on span "Requested" at bounding box center [466, 140] width 19 height 6
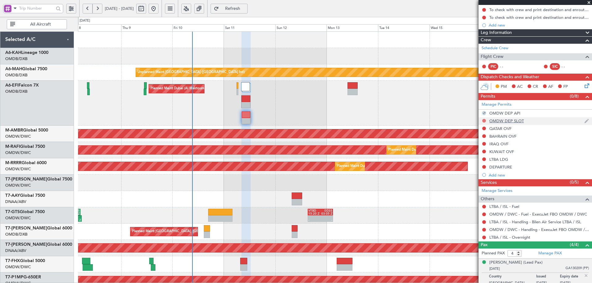
click at [483, 121] on button at bounding box center [484, 121] width 4 height 4
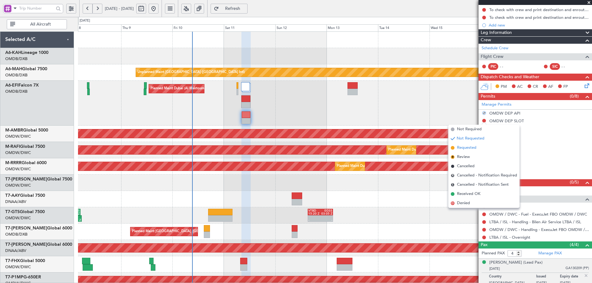
click at [474, 147] on span "Requested" at bounding box center [466, 148] width 19 height 6
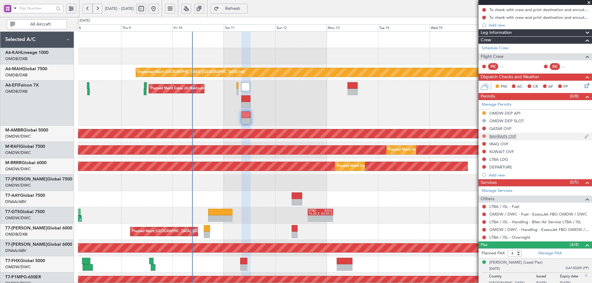
click at [484, 136] on button at bounding box center [484, 136] width 4 height 4
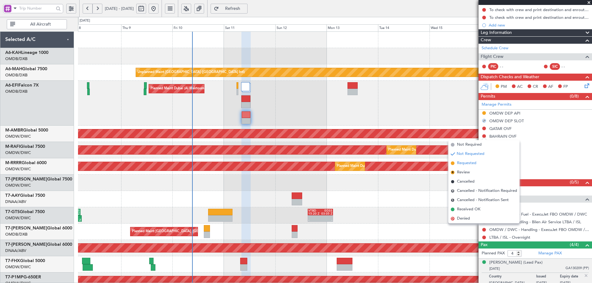
click at [467, 163] on span "Requested" at bounding box center [466, 163] width 19 height 6
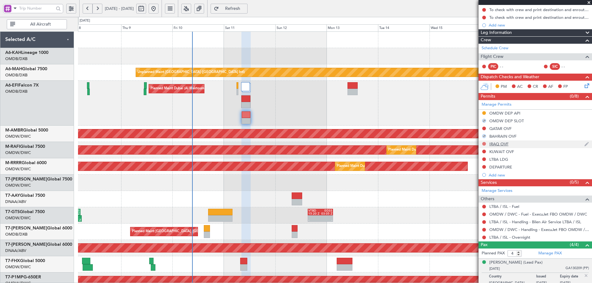
click at [482, 142] on button at bounding box center [484, 144] width 4 height 4
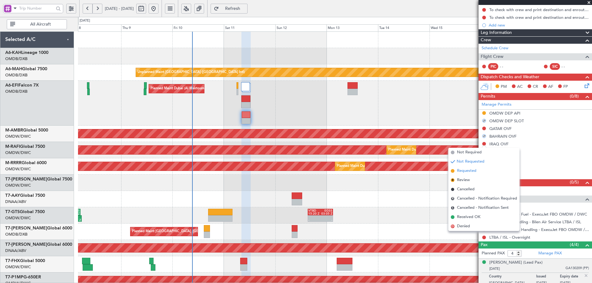
click at [470, 170] on span "Requested" at bounding box center [466, 171] width 19 height 6
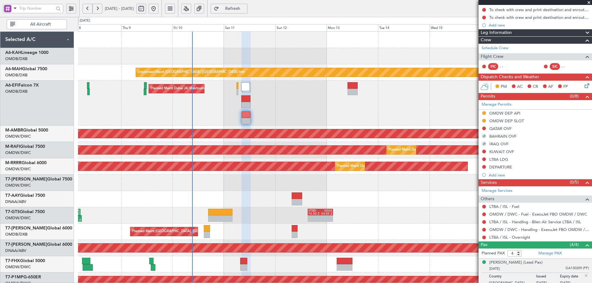
click at [483, 153] on button at bounding box center [484, 152] width 4 height 4
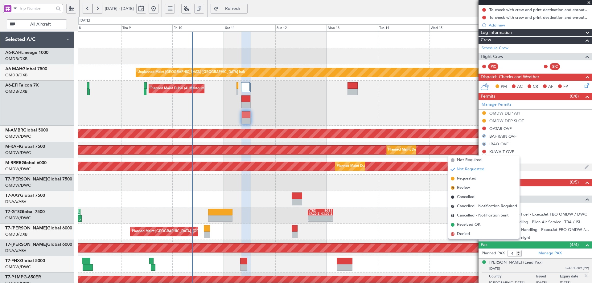
drag, startPoint x: 472, startPoint y: 179, endPoint x: 479, endPoint y: 168, distance: 12.8
click at [472, 178] on span "Requested" at bounding box center [466, 179] width 19 height 6
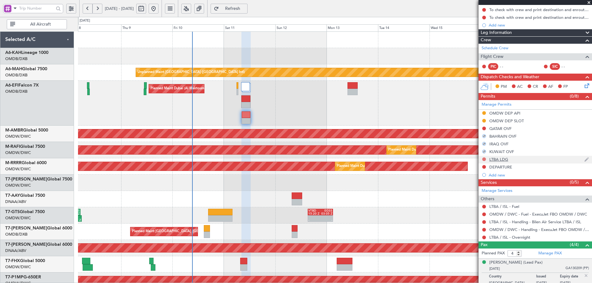
click at [483, 160] on button at bounding box center [484, 159] width 4 height 4
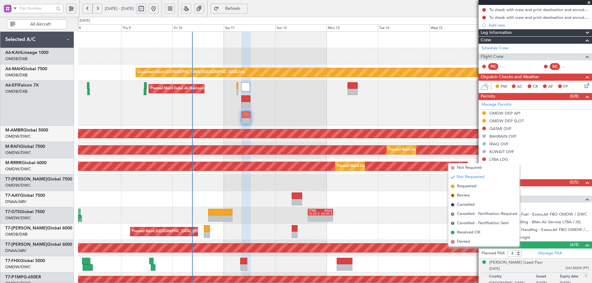
drag, startPoint x: 470, startPoint y: 188, endPoint x: 465, endPoint y: 196, distance: 9.8
click at [469, 189] on span "Requested" at bounding box center [466, 186] width 19 height 6
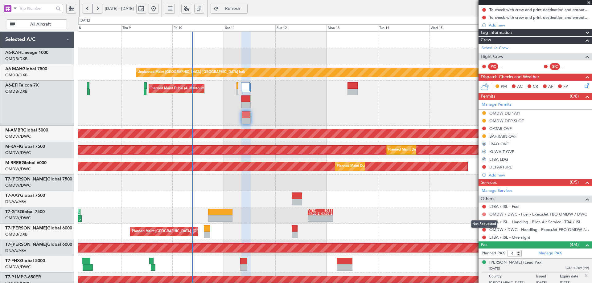
click at [483, 215] on button at bounding box center [484, 215] width 4 height 4
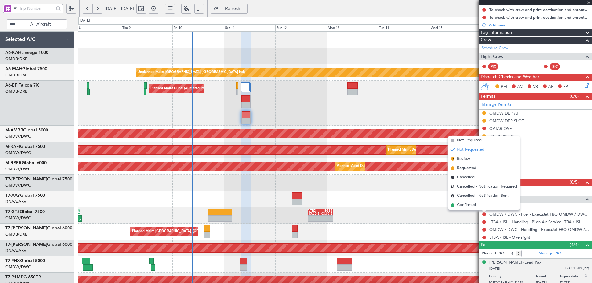
click at [469, 168] on span "Requested" at bounding box center [466, 168] width 19 height 6
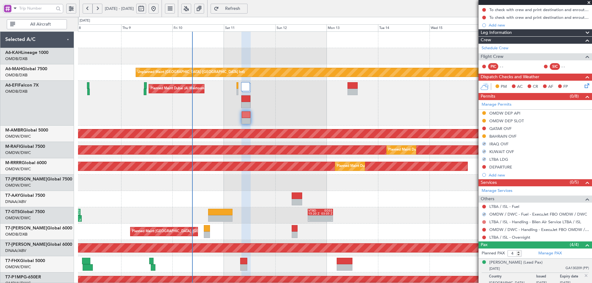
click at [483, 223] on button at bounding box center [484, 222] width 4 height 4
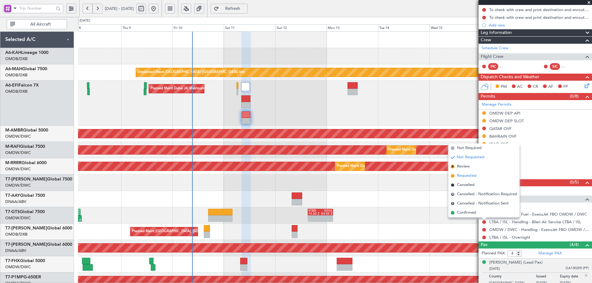
click at [470, 174] on span "Requested" at bounding box center [466, 176] width 19 height 6
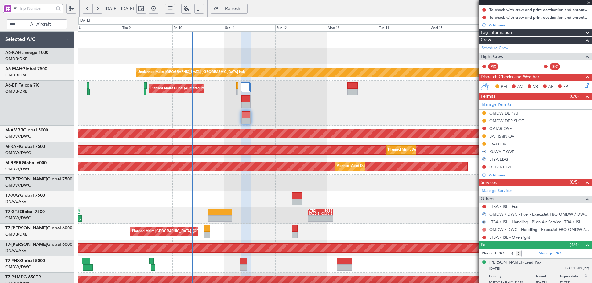
click at [484, 230] on button at bounding box center [484, 230] width 4 height 4
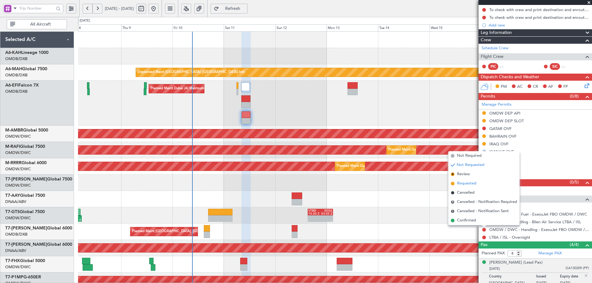
click at [465, 184] on span "Requested" at bounding box center [466, 184] width 19 height 6
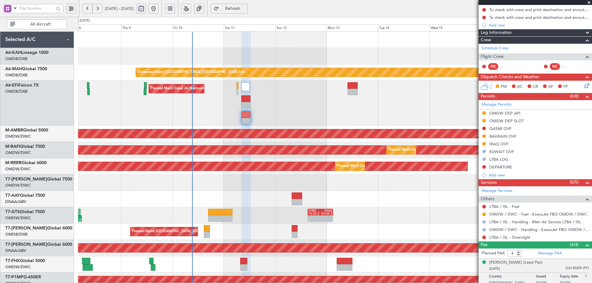
click at [350, 111] on div "Planned Maint Dubai (Al Maktoum Intl)" at bounding box center [334, 103] width 513 height 45
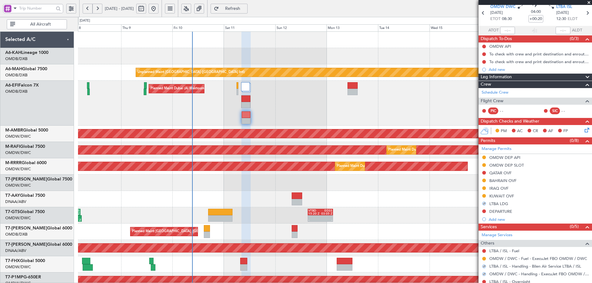
scroll to position [0, 0]
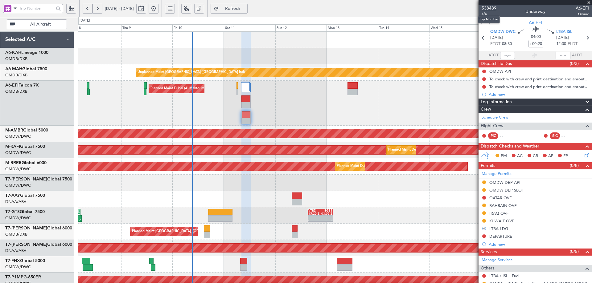
drag, startPoint x: 487, startPoint y: 9, endPoint x: 457, endPoint y: 19, distance: 31.8
click at [486, 9] on span "538489" at bounding box center [488, 8] width 15 height 6
